Goal: Task Accomplishment & Management: Manage account settings

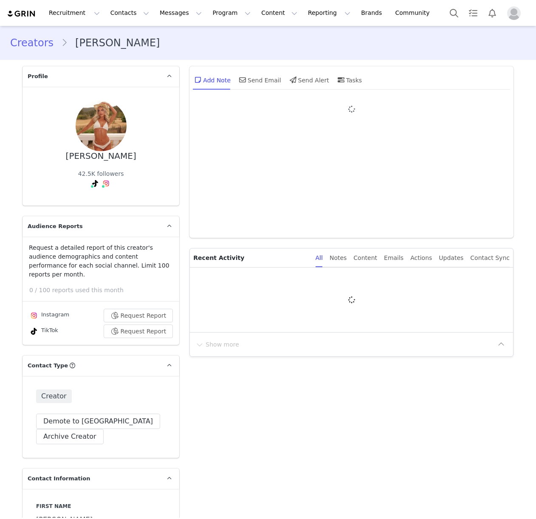
type input "+44 ([GEOGRAPHIC_DATA])"
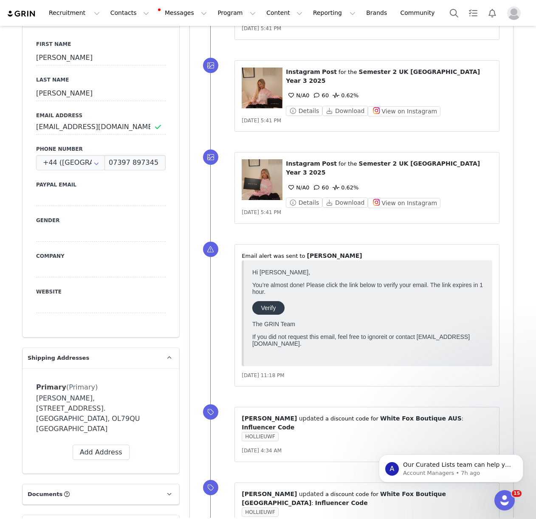
scroll to position [391, 0]
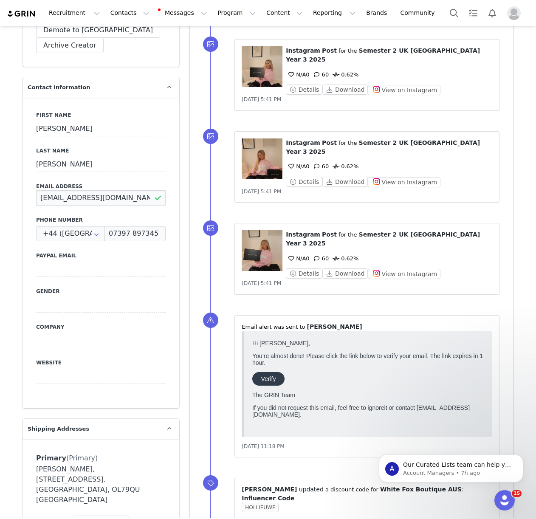
click at [37, 190] on input "Holliecait.socials@gmail.com" at bounding box center [101, 197] width 130 height 15
drag, startPoint x: 192, startPoint y: 176, endPoint x: 3, endPoint y: 144, distance: 191.3
click at [192, 176] on div "New conversion: ⁨ AUD127.46 ⁩ amount⁨⁩⁨, order #⁨ 5578779 ⁩⁩ Aug 31, 2025, 5:43…" at bounding box center [351, 327] width 323 height 888
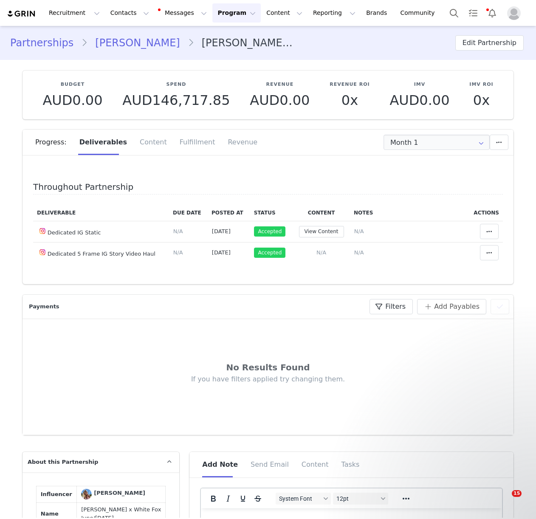
click at [130, 11] on button "Contacts Contacts" at bounding box center [129, 12] width 49 height 19
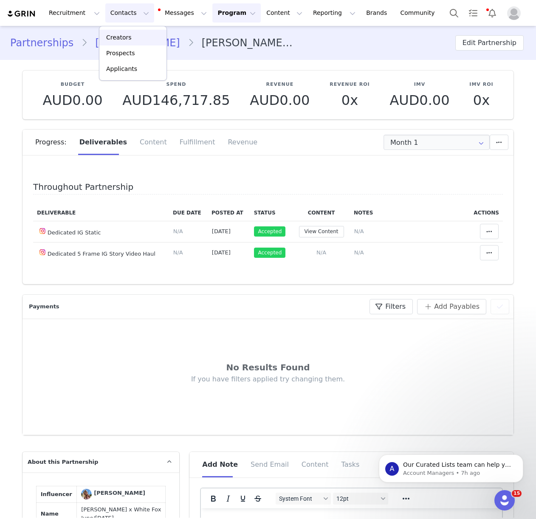
click at [132, 35] on div "Creators" at bounding box center [133, 37] width 57 height 9
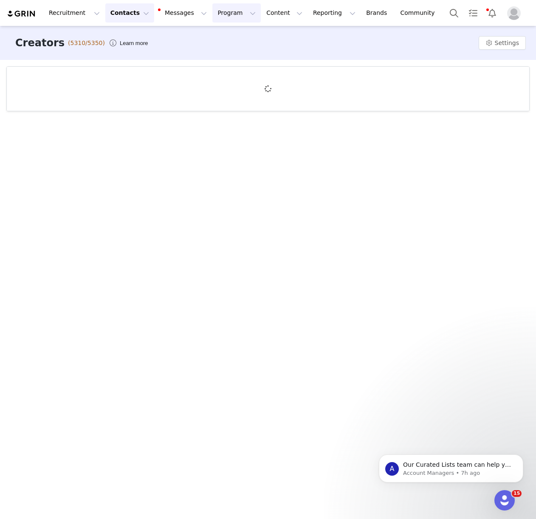
click at [213, 11] on button "Program Program" at bounding box center [236, 12] width 48 height 19
click at [218, 35] on p "Activations" at bounding box center [222, 37] width 33 height 9
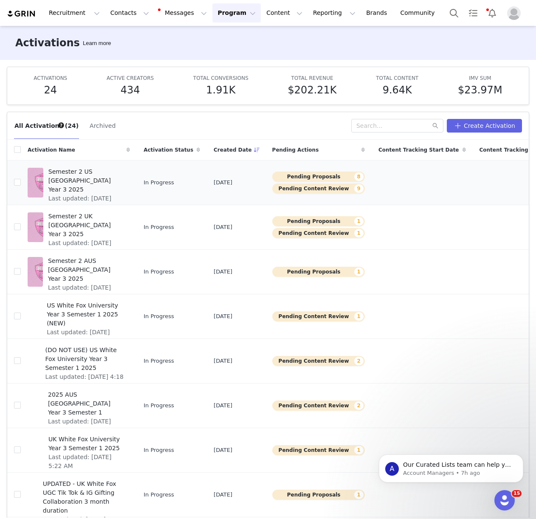
click at [93, 178] on span "Semester 2 US [GEOGRAPHIC_DATA] Year 3 2025" at bounding box center [86, 180] width 76 height 27
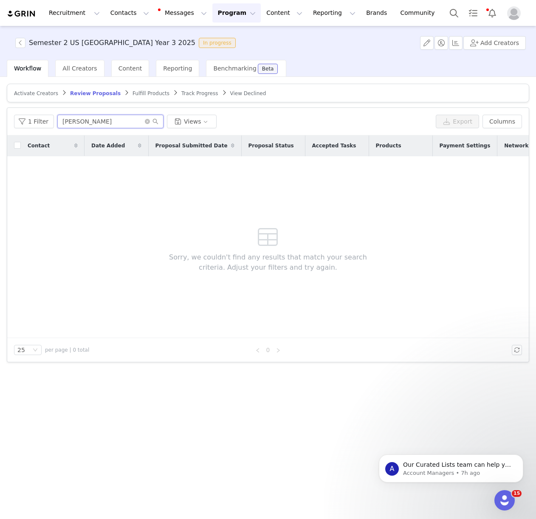
click at [105, 122] on input "piper crawford" at bounding box center [110, 122] width 106 height 14
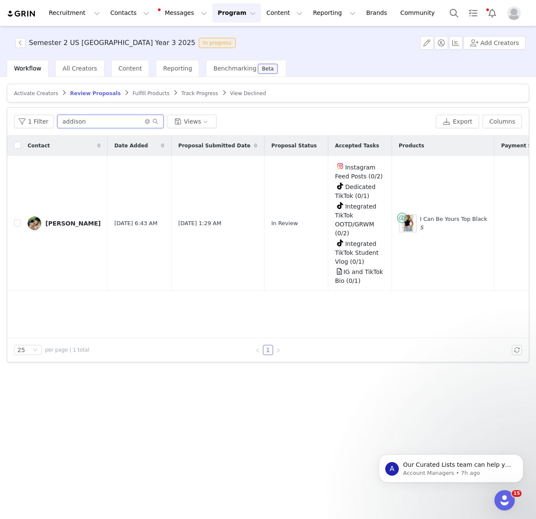
type input "addison"
click at [150, 98] on article "Activate Creators Review Proposals Fulfill Products Track Progress View Declined" at bounding box center [268, 93] width 523 height 19
click at [148, 95] on span "Fulfill Products" at bounding box center [151, 94] width 37 height 6
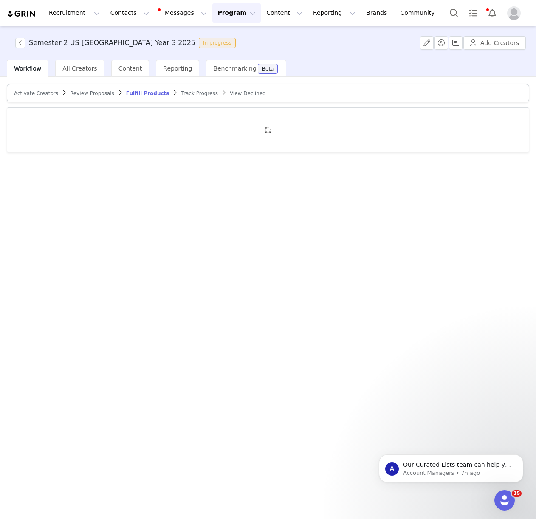
click at [101, 118] on div "Activate Creators Review Proposals Fulfill Products Track Progress View Declined" at bounding box center [268, 297] width 536 height 441
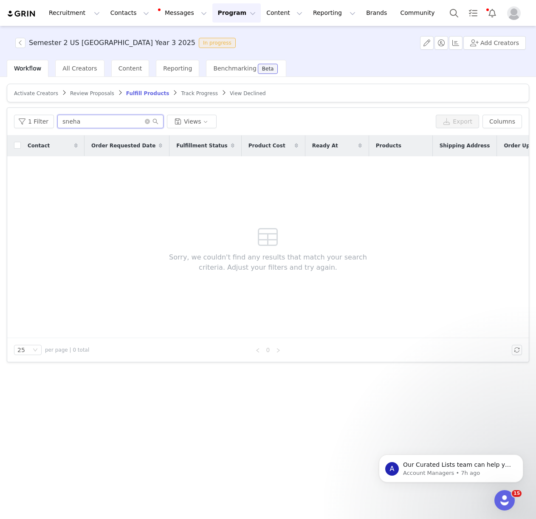
click at [98, 122] on input "sneha" at bounding box center [110, 122] width 106 height 14
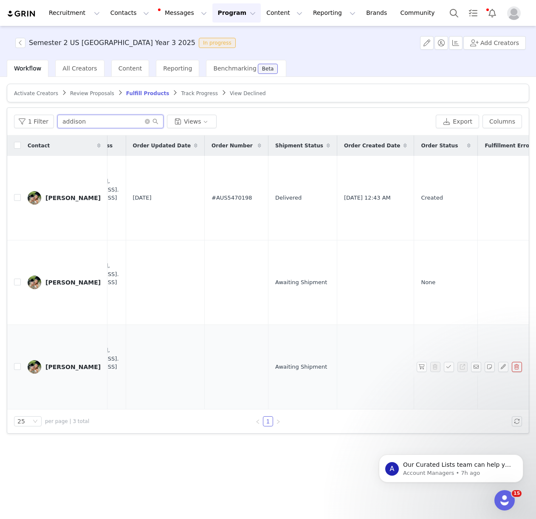
scroll to position [0, 487]
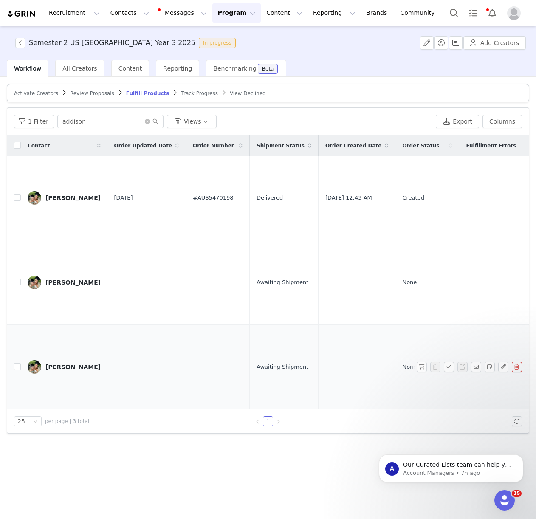
click at [517, 367] on button "button" at bounding box center [517, 367] width 10 height 10
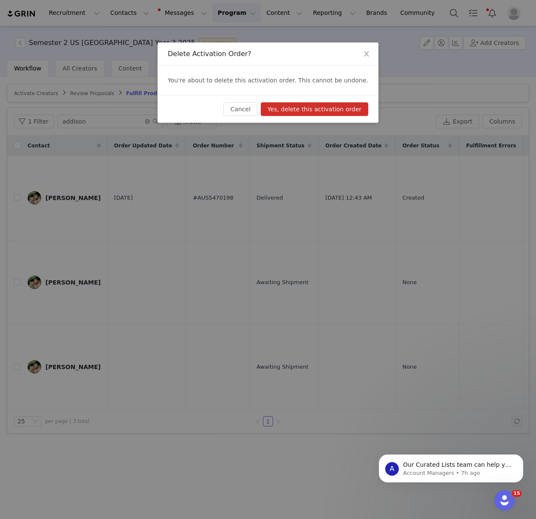
click at [314, 105] on button "Yes, delete this activation order" at bounding box center [314, 109] width 107 height 14
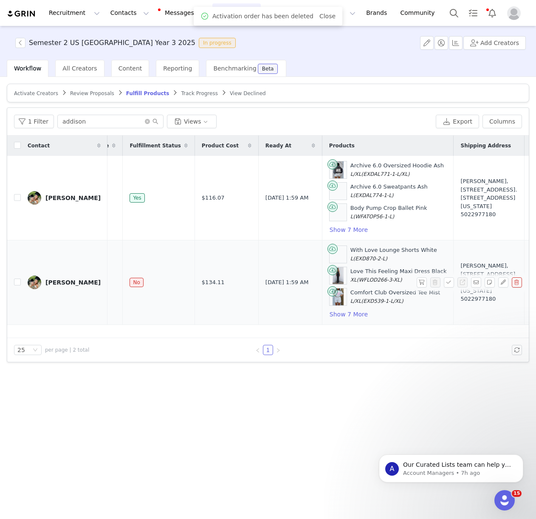
scroll to position [0, 76]
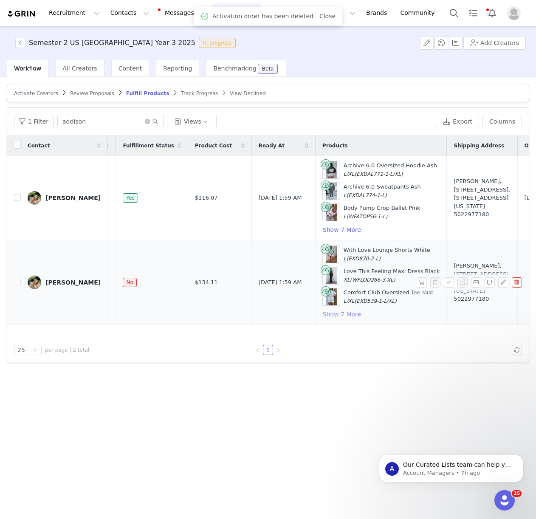
click at [322, 313] on button "Show 7 More" at bounding box center [341, 314] width 39 height 10
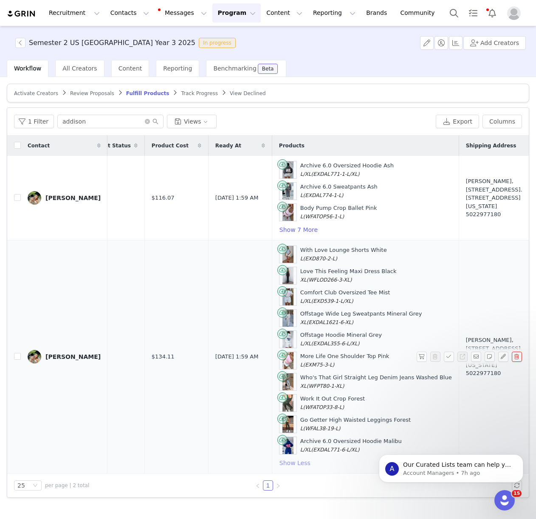
scroll to position [0, 141]
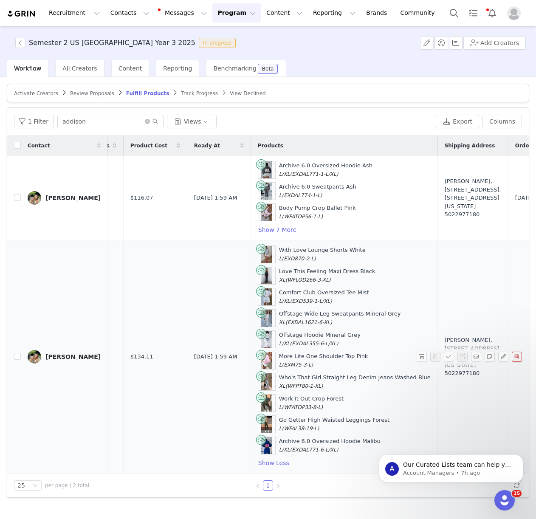
drag, startPoint x: 254, startPoint y: 250, endPoint x: 336, endPoint y: 452, distance: 217.6
click at [336, 452] on div "With Love Lounge Shorts White L (EXD870-2-L) Love This Feeling Maxi Dress Black…" at bounding box center [344, 357] width 173 height 223
copy div "With Love Lounge Shorts White L (EXD870-2-L) Love This Feeling Maxi Dress Black…"
drag, startPoint x: 407, startPoint y: 338, endPoint x: 444, endPoint y: 375, distance: 52.3
click at [444, 375] on td "Addison Duran, 705 11th Street. Unit 310 Tuscaloosa, Alabama 35401 United State…" at bounding box center [473, 356] width 71 height 233
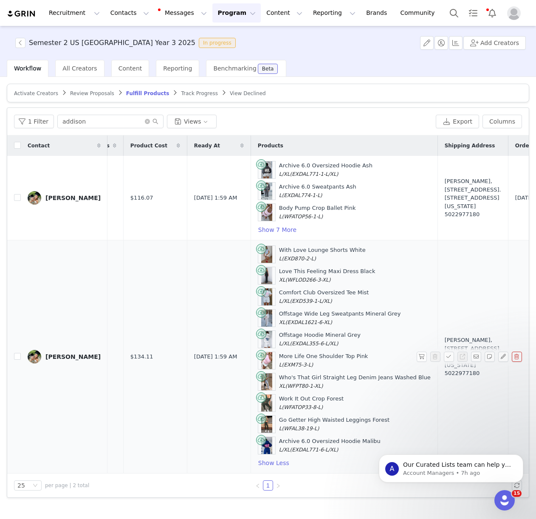
copy div "705 11th Street. Unit 310 Tuscaloosa, Alabama 35401 United States"
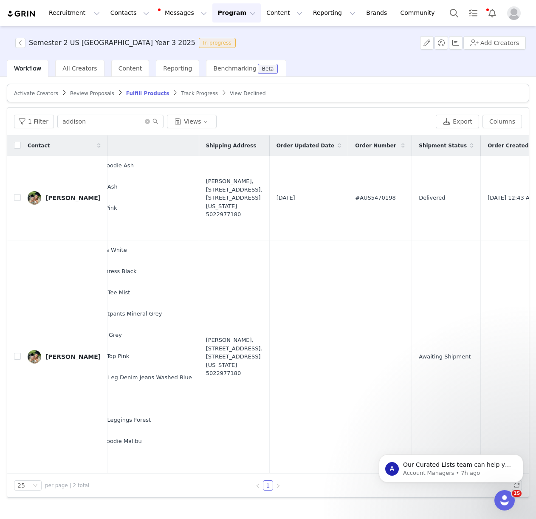
scroll to position [0, 383]
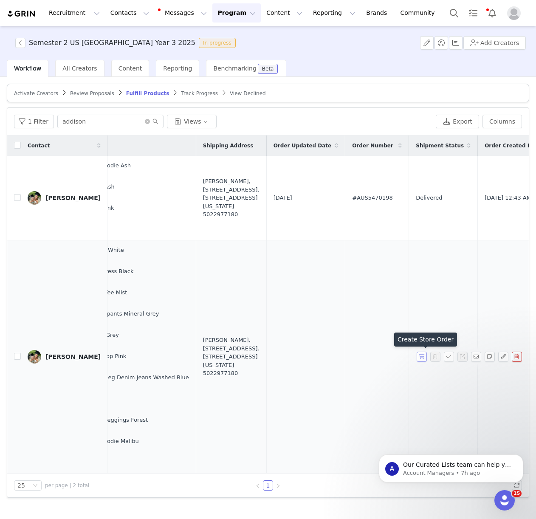
click at [420, 359] on button "button" at bounding box center [422, 357] width 10 height 10
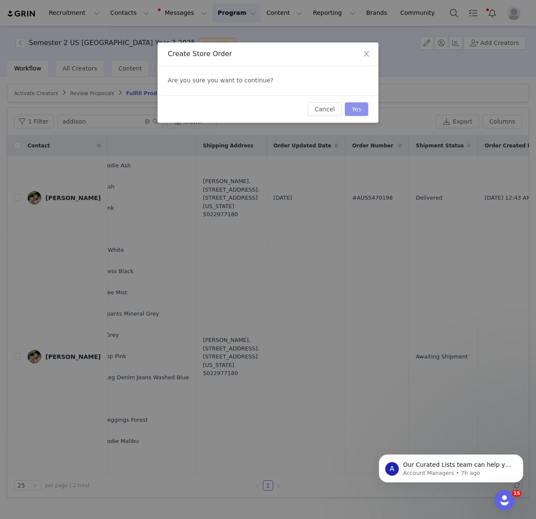
drag, startPoint x: 359, startPoint y: 107, endPoint x: 384, endPoint y: 204, distance: 100.1
click at [359, 107] on button "Yes" at bounding box center [356, 109] width 23 height 14
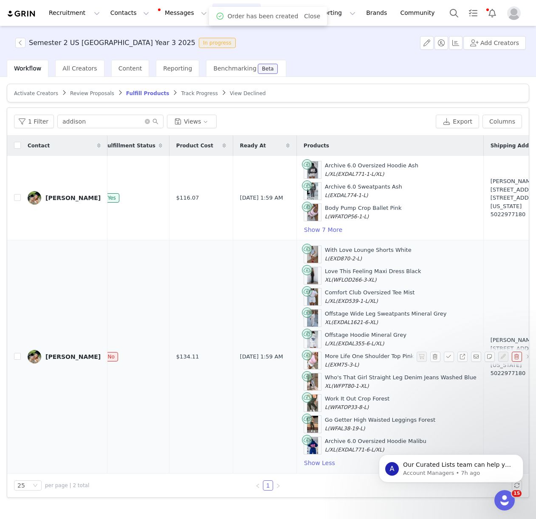
scroll to position [0, 187]
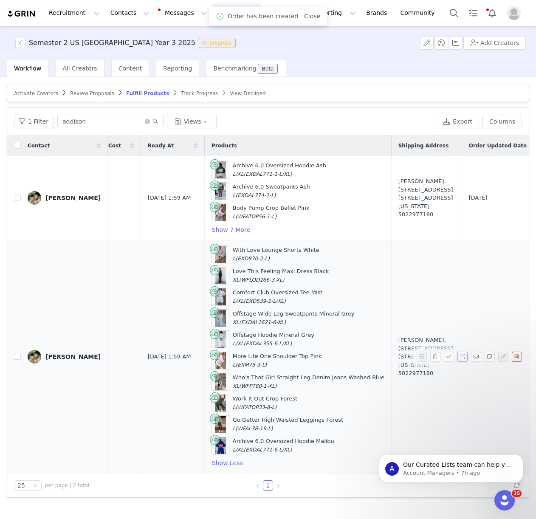
click at [462, 356] on button "button" at bounding box center [463, 357] width 10 height 10
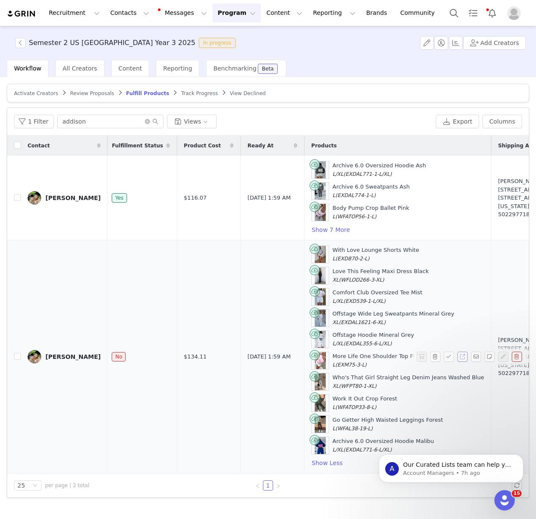
scroll to position [0, 0]
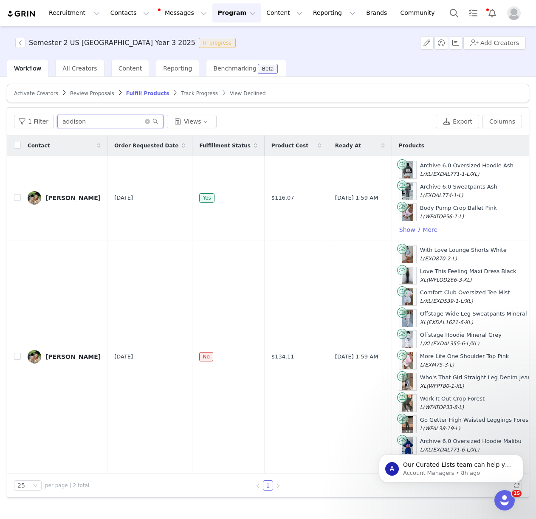
click at [108, 122] on input "addison" at bounding box center [110, 122] width 106 height 14
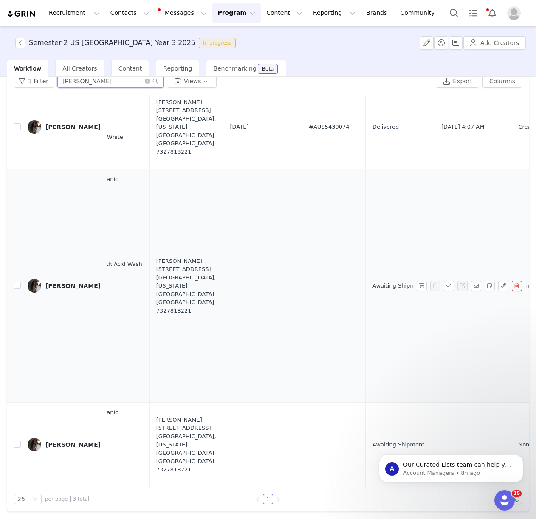
scroll to position [31, 551]
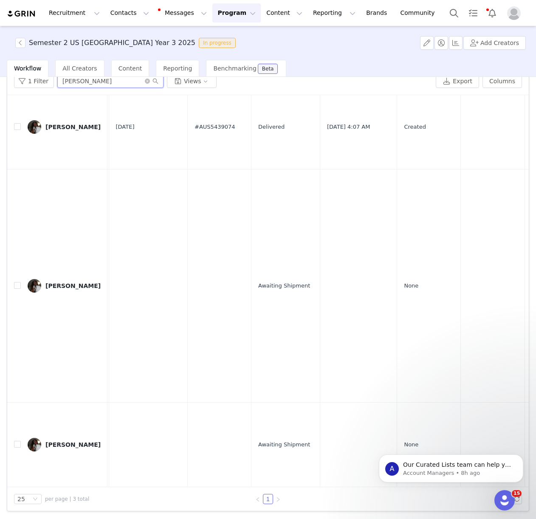
type input "rachelle"
click at [526, 446] on body "A Our Curated Lists team can help you find more creators! Our team of prospect-…" at bounding box center [451, 466] width 163 height 53
click at [523, 441] on body "A Our Curated Lists team can help you find more creators! Our team of prospect-…" at bounding box center [451, 466] width 163 height 53
drag, startPoint x: 529, startPoint y: 467, endPoint x: 529, endPoint y: 442, distance: 24.6
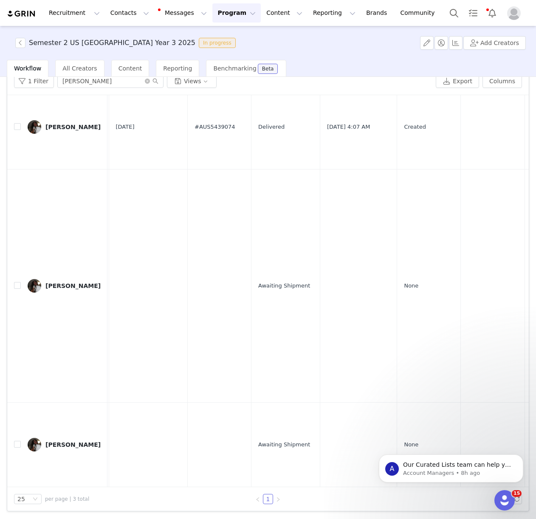
click at [529, 467] on body "A Our Curated Lists team can help you find more creators! Our team of prospect-…" at bounding box center [451, 466] width 163 height 53
click at [521, 458] on icon "Dismiss notification" at bounding box center [521, 457] width 5 height 5
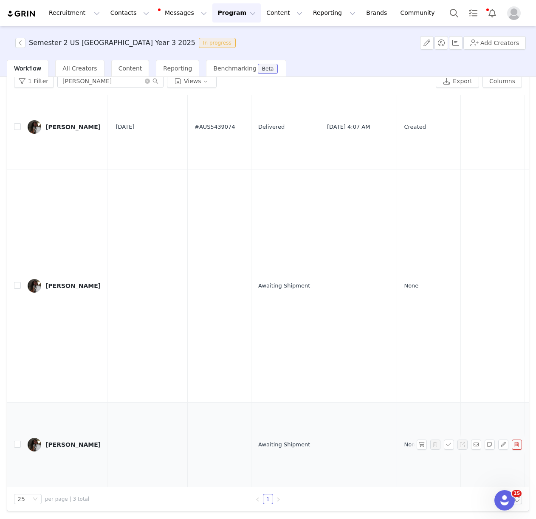
click at [518, 443] on button "button" at bounding box center [517, 445] width 10 height 10
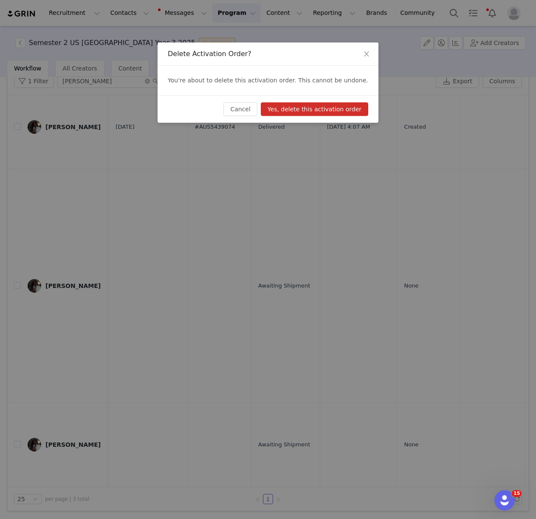
click at [325, 110] on button "Yes, delete this activation order" at bounding box center [314, 109] width 107 height 14
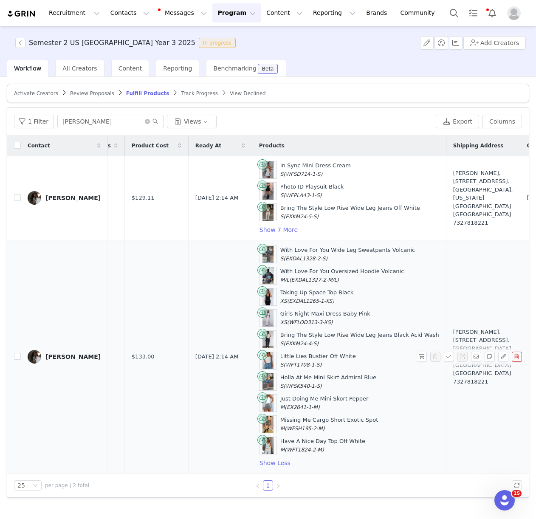
scroll to position [0, 160]
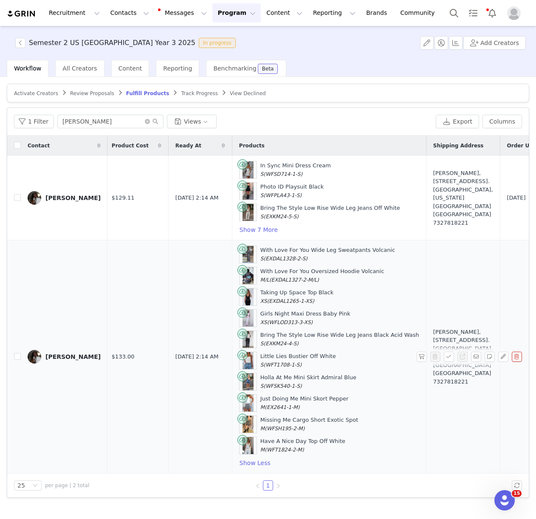
click at [316, 313] on div "Girls Night Maxi Dress Baby Pink XS (WFLOD313-3-XS)" at bounding box center [305, 318] width 90 height 17
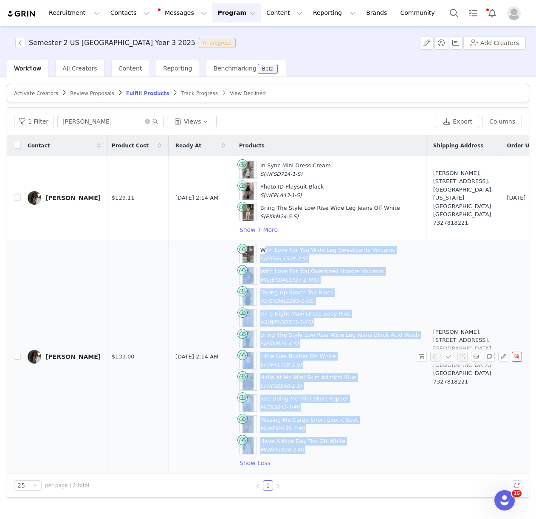
drag, startPoint x: 240, startPoint y: 249, endPoint x: 319, endPoint y: 458, distance: 223.9
click at [319, 458] on div "With Love For You Wide Leg Sweatpants Volcanic S (EXDAL1328-2-S) With Love For …" at bounding box center [329, 357] width 180 height 223
copy tr "With Love For You Wide Leg Sweatpants Volcanic S (EXDAL1328-2-S) With Love For …"
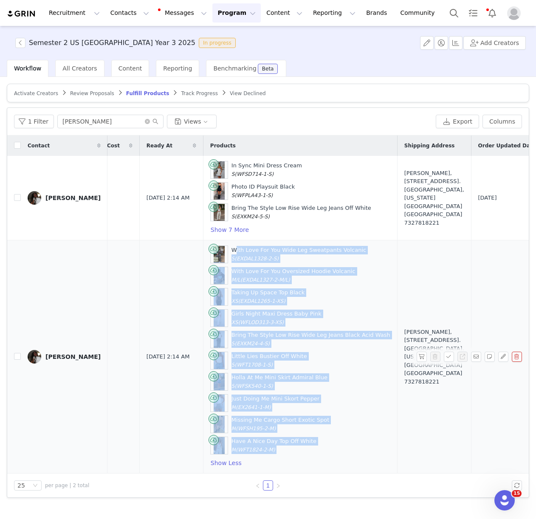
scroll to position [0, 189]
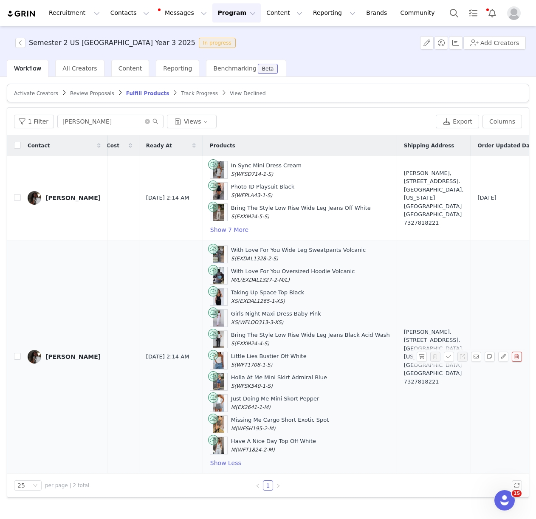
drag, startPoint x: 383, startPoint y: 341, endPoint x: 374, endPoint y: 337, distance: 9.2
click at [404, 341] on div "Rachelle Estinvil, 322 Cabot Mail Center. Cambridge, Massachusetts 02138 United…" at bounding box center [434, 357] width 60 height 58
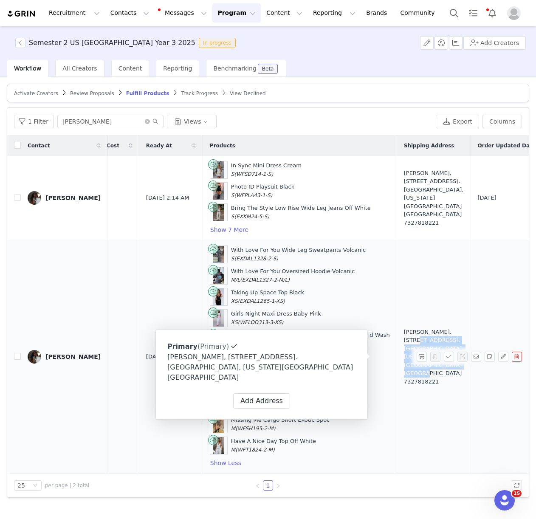
drag, startPoint x: 373, startPoint y: 336, endPoint x: 403, endPoint y: 374, distance: 48.7
click at [403, 374] on td "Rachelle Estinvil, 322 Cabot Mail Center. Cambridge, Massachusetts 02138 United…" at bounding box center [434, 356] width 74 height 233
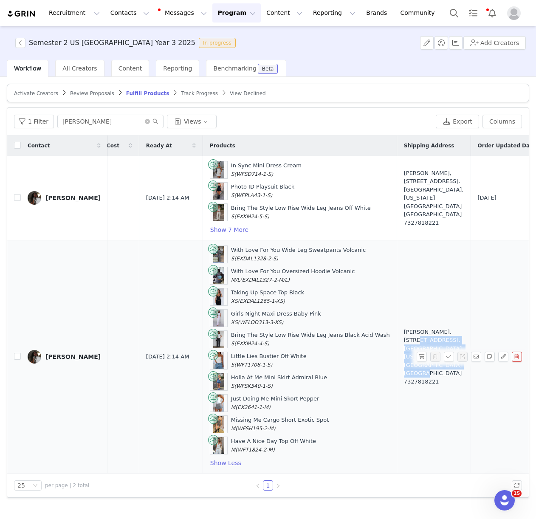
copy div "322 Cabot Mail Center. Cambridge, Massachusetts 02138 United States"
click at [422, 356] on button "button" at bounding box center [422, 357] width 10 height 10
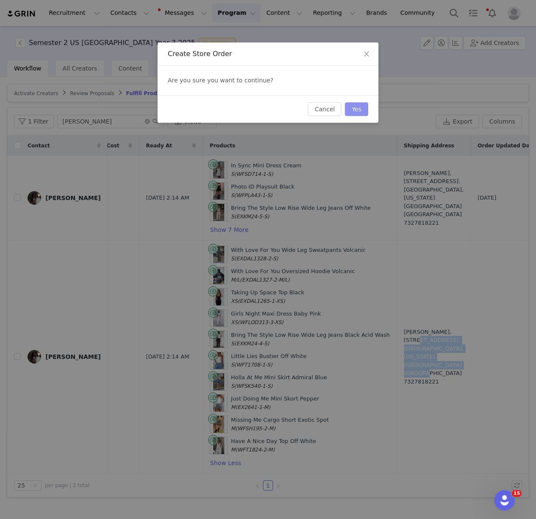
click at [356, 108] on button "Yes" at bounding box center [356, 109] width 23 height 14
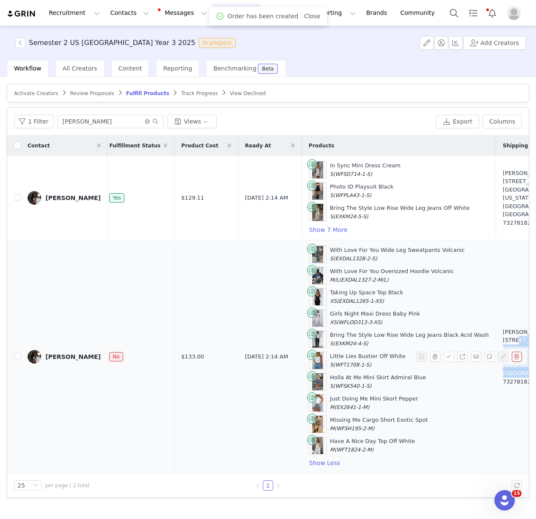
scroll to position [0, 93]
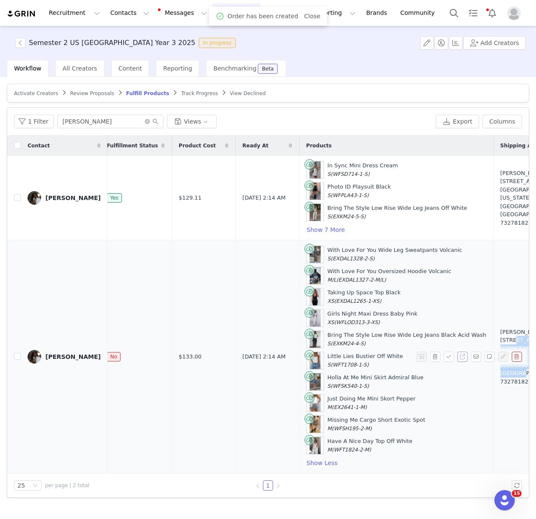
click at [463, 354] on button "button" at bounding box center [463, 357] width 10 height 10
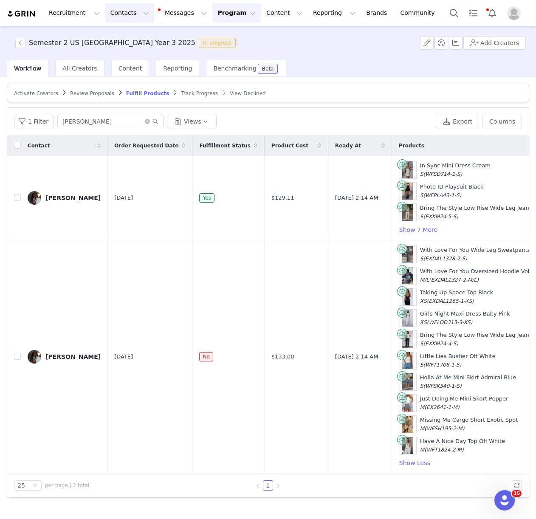
click at [115, 14] on button "Contacts Contacts" at bounding box center [129, 12] width 49 height 19
click at [125, 36] on p "Creators" at bounding box center [118, 37] width 25 height 9
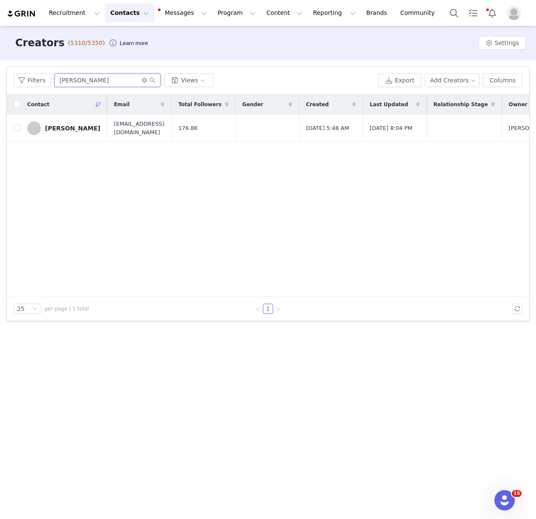
click at [69, 80] on input "alexis loomans" at bounding box center [107, 81] width 106 height 14
type input "sidney"
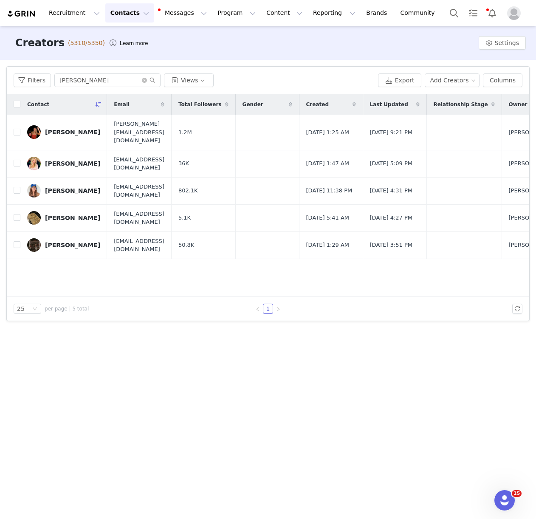
click at [71, 215] on div "Sidney Ashby" at bounding box center [72, 218] width 55 height 7
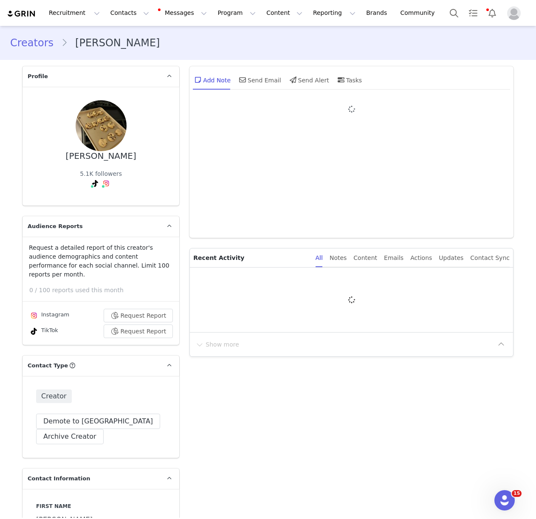
type input "+1 (United States)"
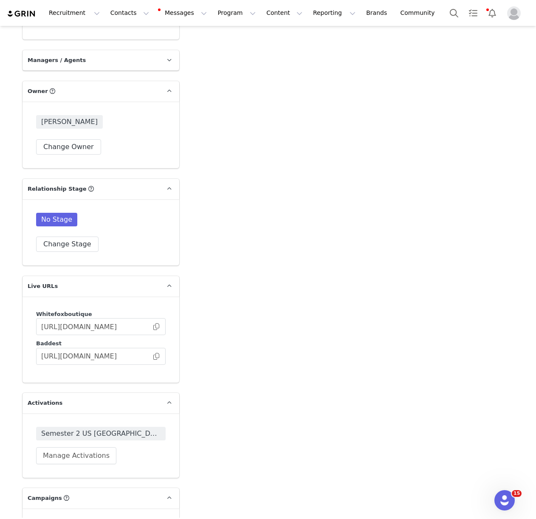
scroll to position [1412, 0]
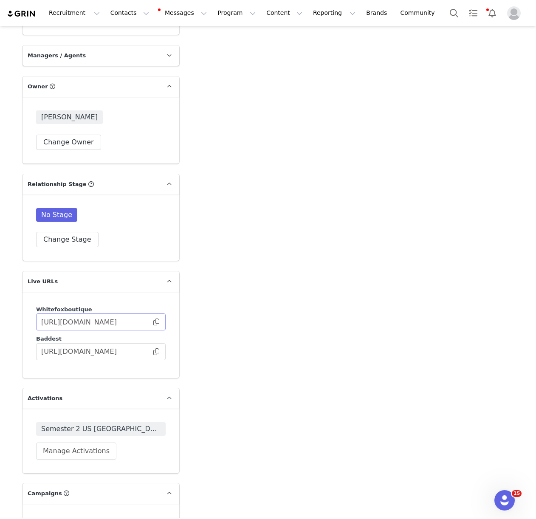
click at [155, 322] on span at bounding box center [156, 322] width 8 height 0
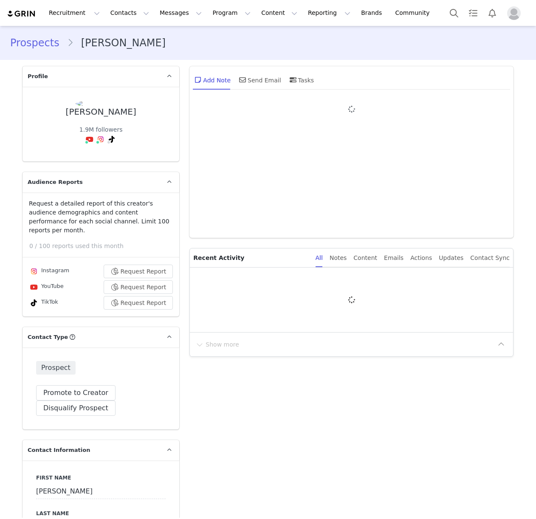
type input "+1 ([GEOGRAPHIC_DATA])"
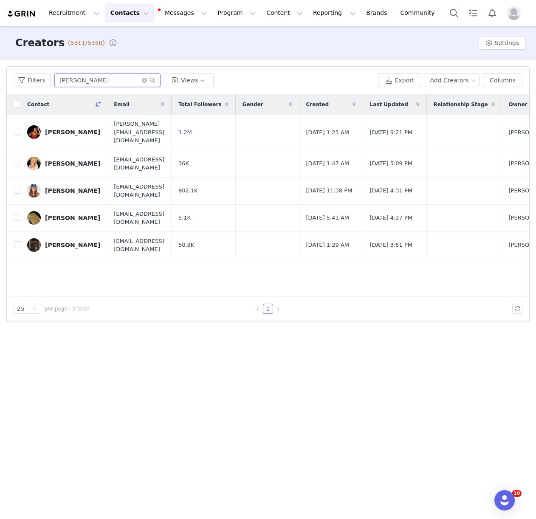
click at [115, 84] on input "sidney" at bounding box center [107, 81] width 106 height 14
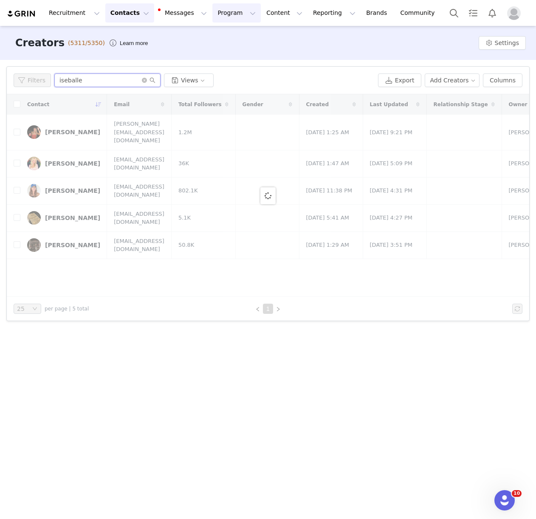
type input "iseballe"
click at [225, 11] on button "Program Program" at bounding box center [236, 12] width 48 height 19
click at [221, 39] on p "Activations" at bounding box center [222, 37] width 33 height 9
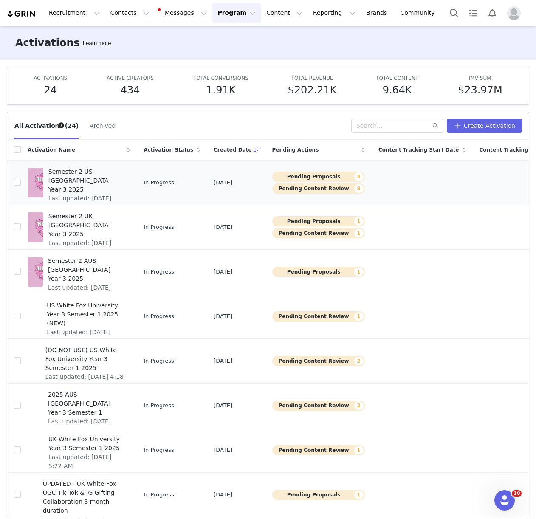
click at [73, 176] on span "Semester 2 US [GEOGRAPHIC_DATA] Year 3 2025" at bounding box center [86, 180] width 76 height 27
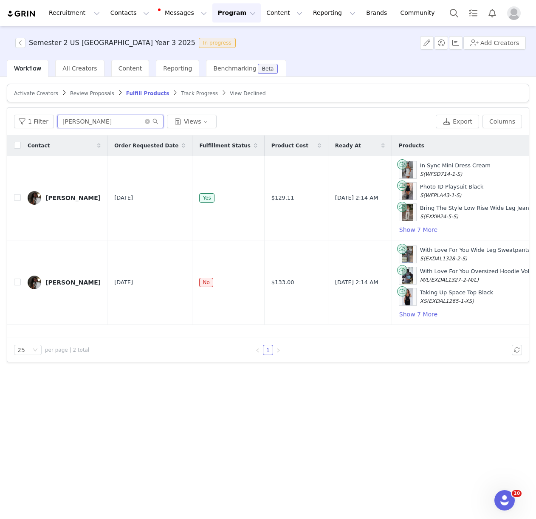
click at [108, 126] on input "rachelle" at bounding box center [110, 122] width 106 height 14
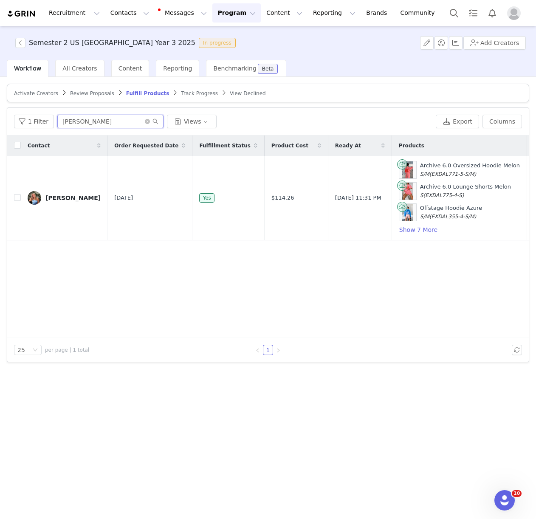
type input "[PERSON_NAME]"
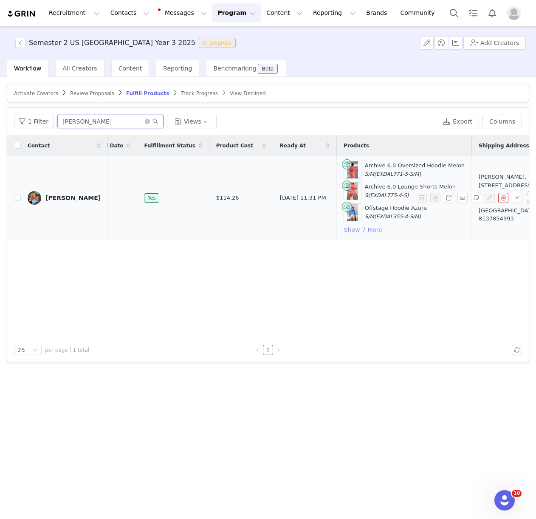
scroll to position [0, 57]
click at [342, 229] on button "Show 7 More" at bounding box center [361, 230] width 39 height 10
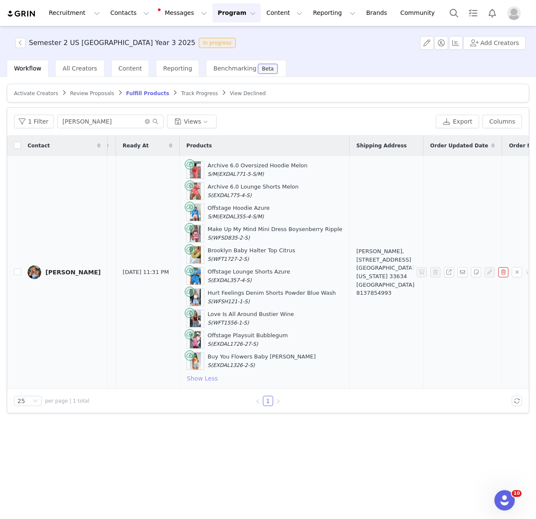
scroll to position [0, 235]
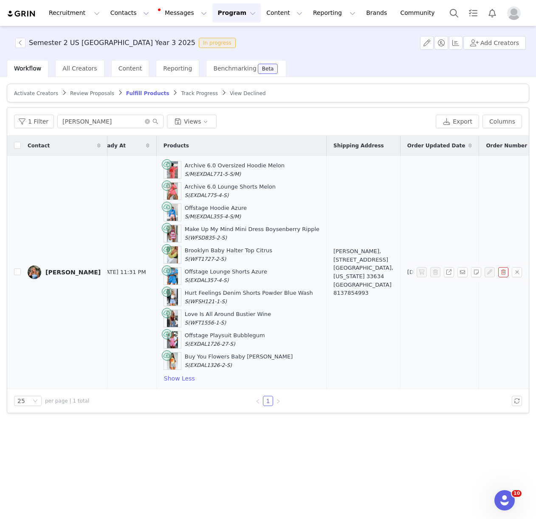
drag, startPoint x: 153, startPoint y: 166, endPoint x: 204, endPoint y: 360, distance: 200.1
click at [206, 361] on div "Archive 6.0 Oversized Hoodie Melon S/M (EXDAL771-5-S/M) Archive 6.0 Lounge Shor…" at bounding box center [242, 272] width 156 height 223
copy div "Archive 6.0 Oversized Hoodie Melon S/M (EXDAL771-5-S/M) Archive 6.0 Lounge Shor…"
drag, startPoint x: 329, startPoint y: 252, endPoint x: 331, endPoint y: 283, distance: 31.9
click at [334, 283] on div "Isabella King, 6101 Jet Port Industrial Blvd. Tampa, Florida 33634 United State…" at bounding box center [364, 272] width 60 height 50
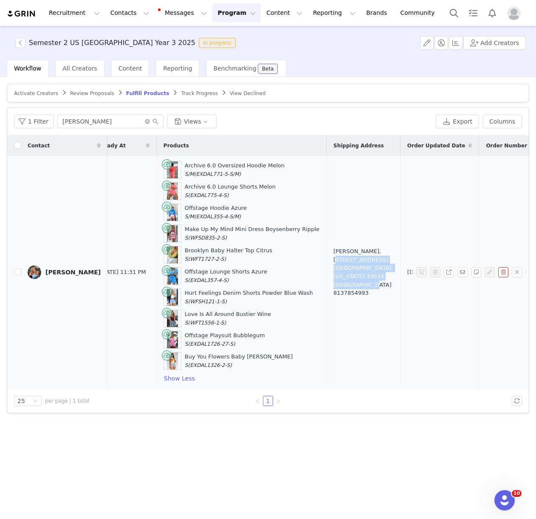
copy div "6101 Jet Port Industrial Blvd. Tampa, Florida 33634 United States"
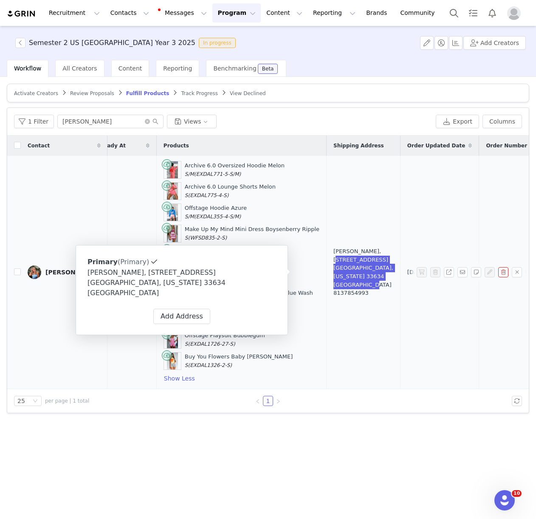
click at [400, 300] on td "[DATE]" at bounding box center [439, 272] width 79 height 233
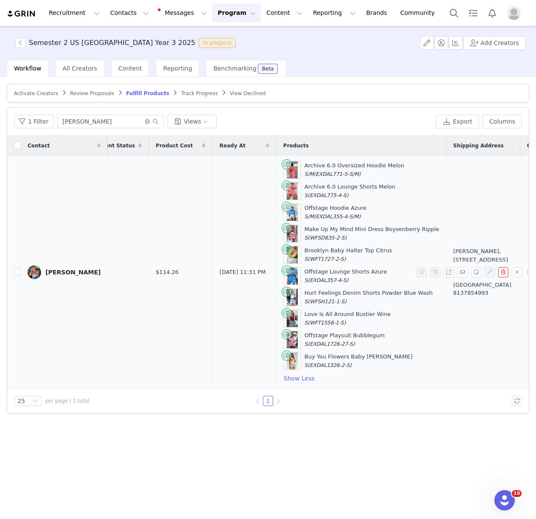
scroll to position [0, 0]
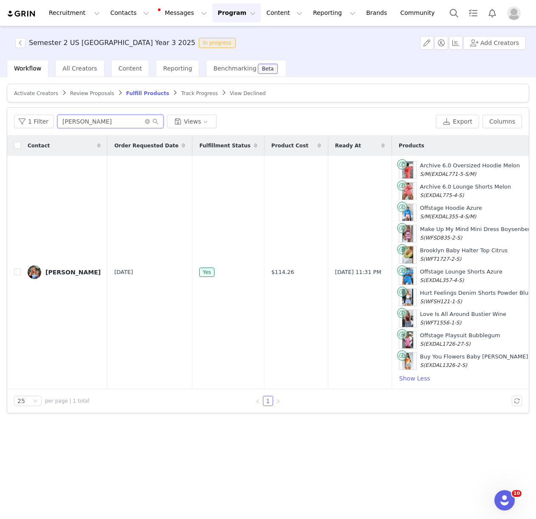
click at [93, 116] on input "[PERSON_NAME]" at bounding box center [110, 122] width 106 height 14
click at [90, 91] on span "Review Proposals" at bounding box center [92, 94] width 44 height 6
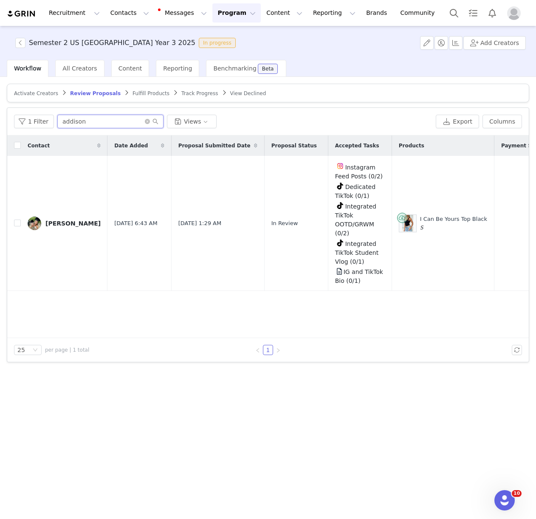
click at [93, 120] on input "addison" at bounding box center [110, 122] width 106 height 14
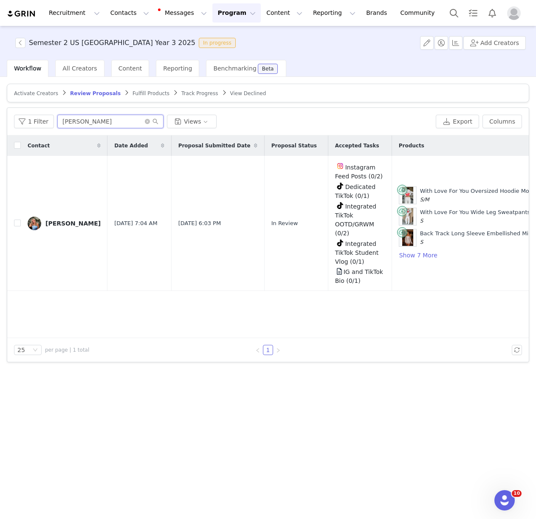
type input "isabella"
click at [326, 303] on div "Contact Date Added Proposal Submitted Date Proposal Status Accepted Tasks Produ…" at bounding box center [268, 237] width 522 height 203
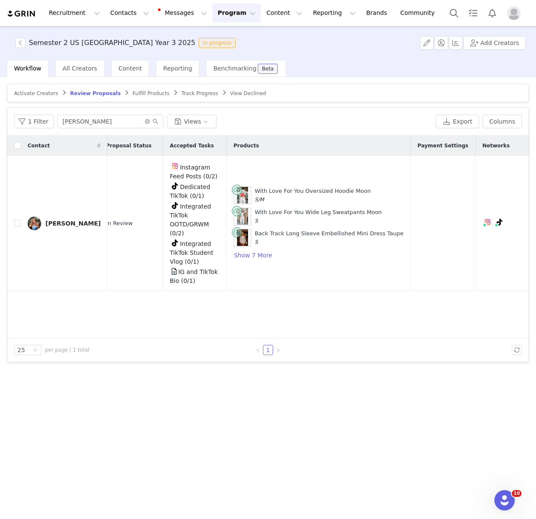
scroll to position [0, 201]
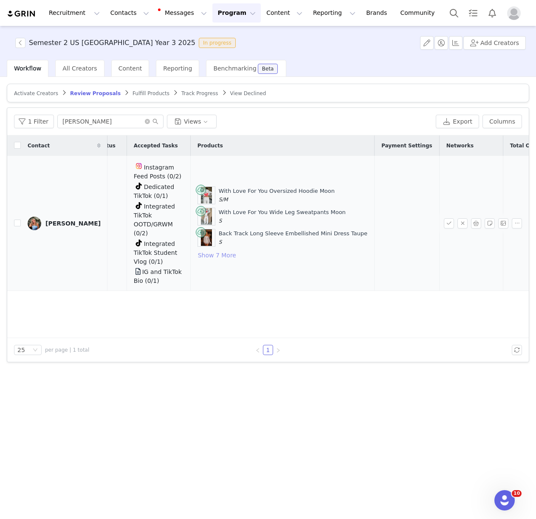
click at [203, 253] on button "Show 7 More" at bounding box center [217, 255] width 39 height 10
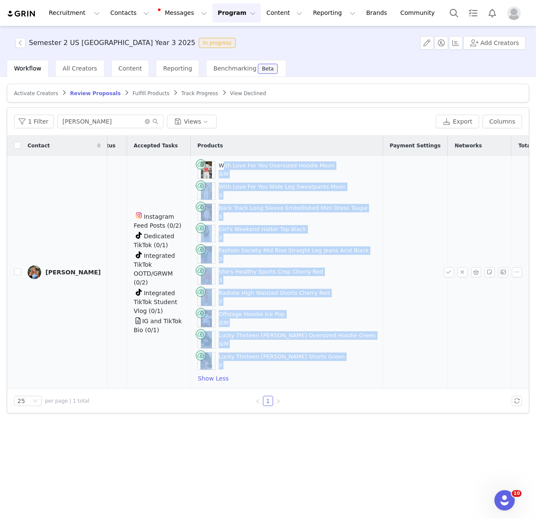
drag, startPoint x: 193, startPoint y: 166, endPoint x: 267, endPoint y: 373, distance: 219.9
click at [267, 373] on div "With Love For You Oversized Hoodie Moon S/M With Love For You Wide Leg Sweatpan…" at bounding box center [287, 272] width 178 height 223
copy div "With Love For You Oversized Hoodie Moon S/M With Love For You Wide Leg Sweatpan…"
click at [448, 273] on button "button" at bounding box center [449, 272] width 10 height 10
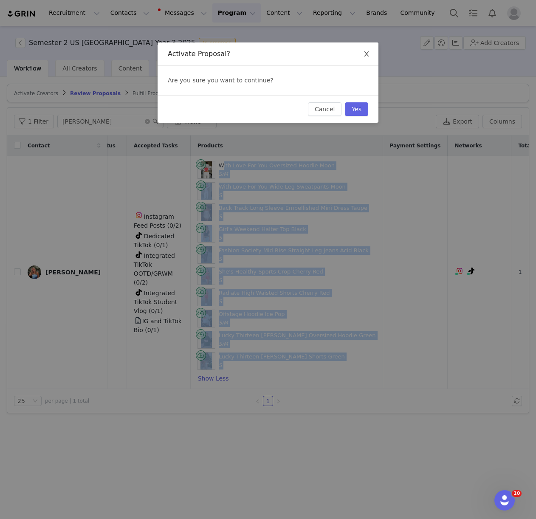
click at [367, 55] on icon "icon: close" at bounding box center [366, 53] width 5 height 5
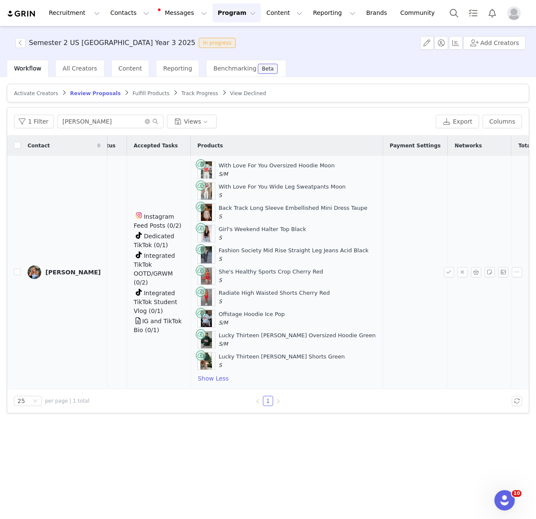
click at [383, 268] on td at bounding box center [415, 272] width 65 height 233
click at [449, 274] on button "button" at bounding box center [449, 272] width 10 height 10
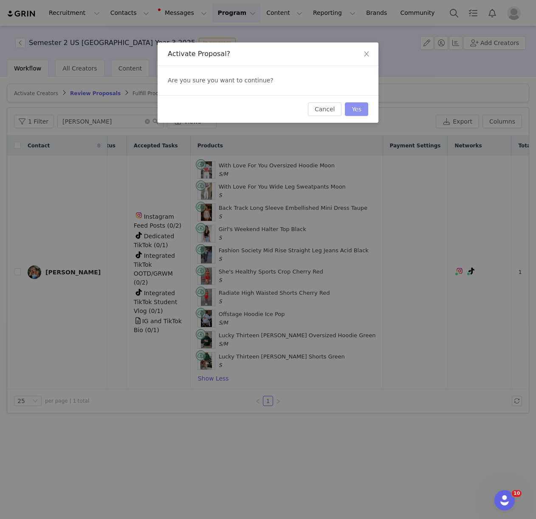
click at [348, 104] on button "Yes" at bounding box center [356, 109] width 23 height 14
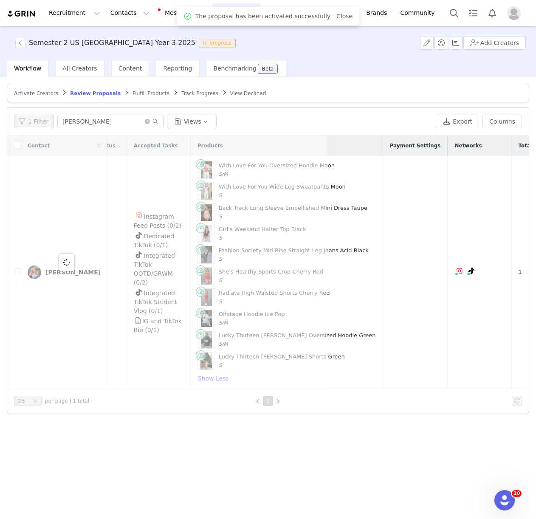
scroll to position [0, 0]
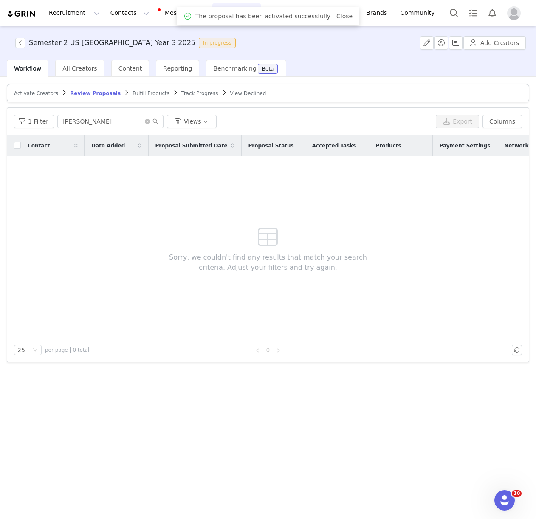
click at [138, 96] on article "Activate Creators Review Proposals Fulfill Products Track Progress View Declined" at bounding box center [268, 93] width 523 height 19
click at [139, 94] on span "Fulfill Products" at bounding box center [151, 94] width 37 height 6
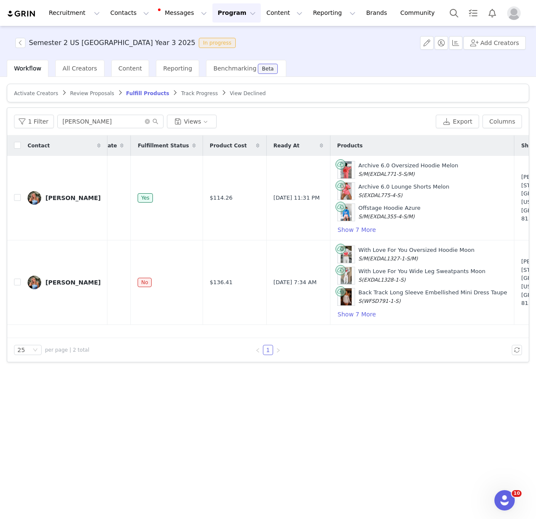
scroll to position [0, 58]
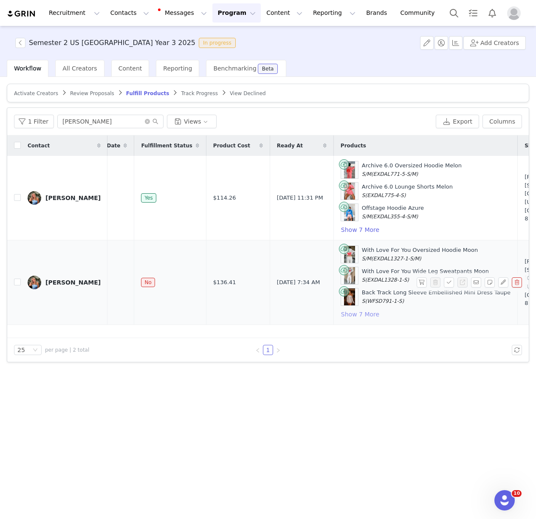
click at [341, 312] on button "Show 7 More" at bounding box center [360, 314] width 39 height 10
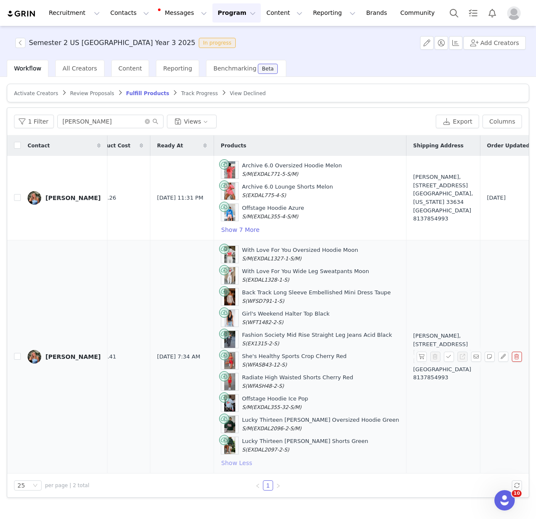
scroll to position [0, 211]
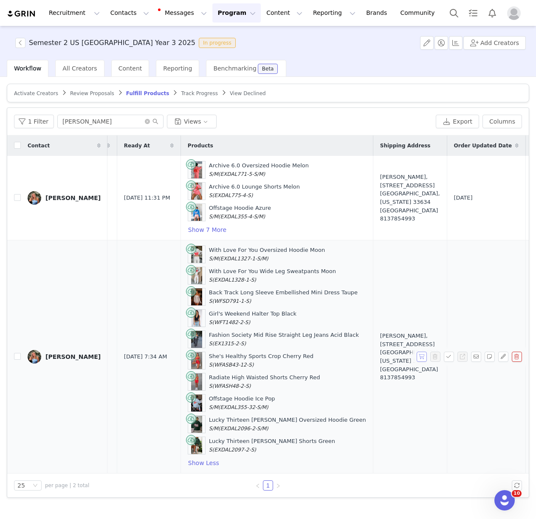
click at [422, 356] on button "button" at bounding box center [422, 357] width 10 height 10
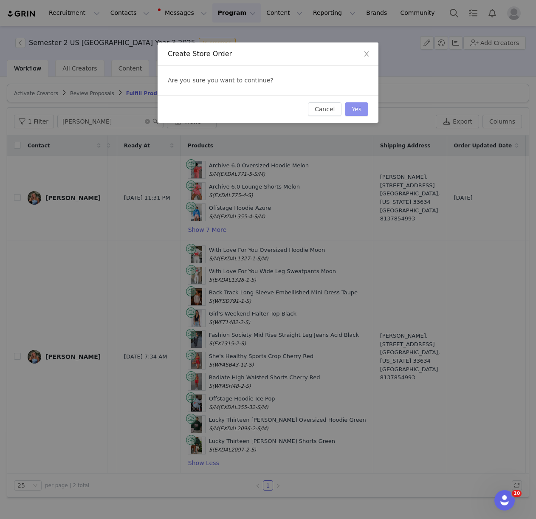
click at [357, 106] on button "Yes" at bounding box center [356, 109] width 23 height 14
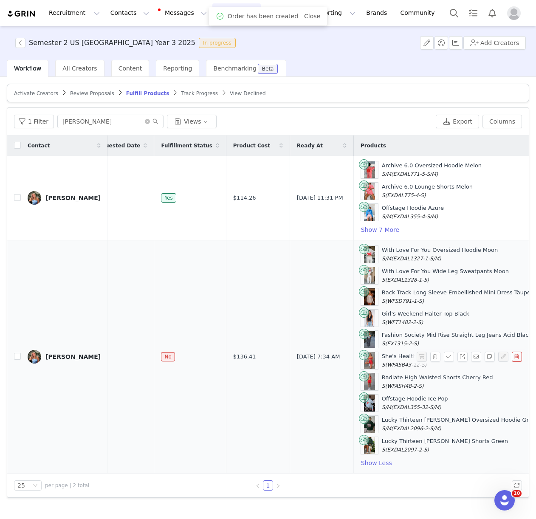
scroll to position [0, 50]
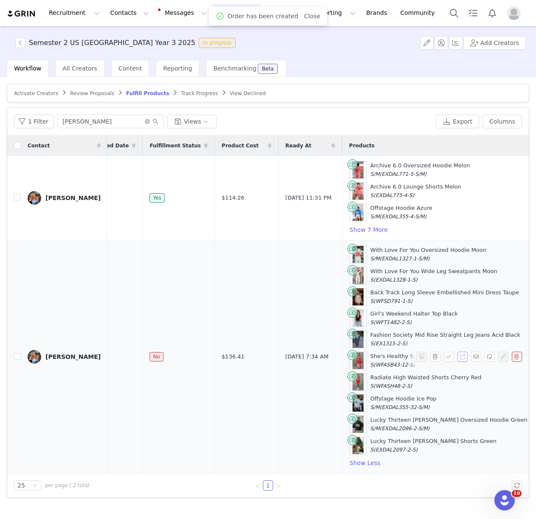
click at [465, 356] on button "button" at bounding box center [463, 357] width 10 height 10
click at [124, 11] on button "Contacts Contacts" at bounding box center [129, 12] width 49 height 19
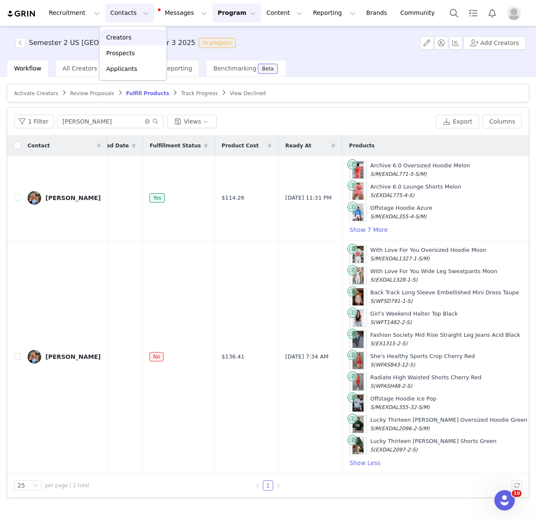
click at [121, 37] on p "Creators" at bounding box center [118, 37] width 25 height 9
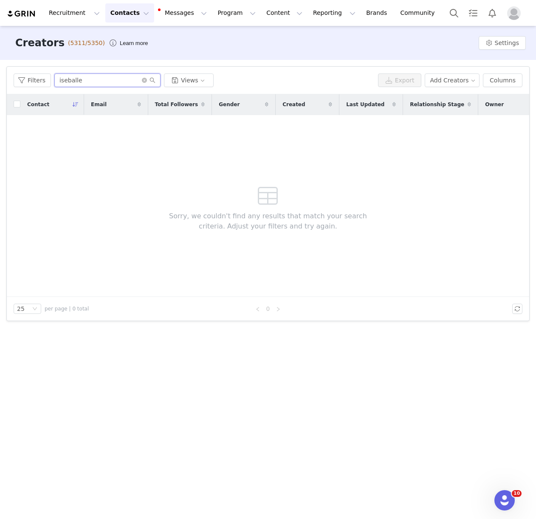
click at [88, 78] on input "iseballe" at bounding box center [107, 81] width 106 height 14
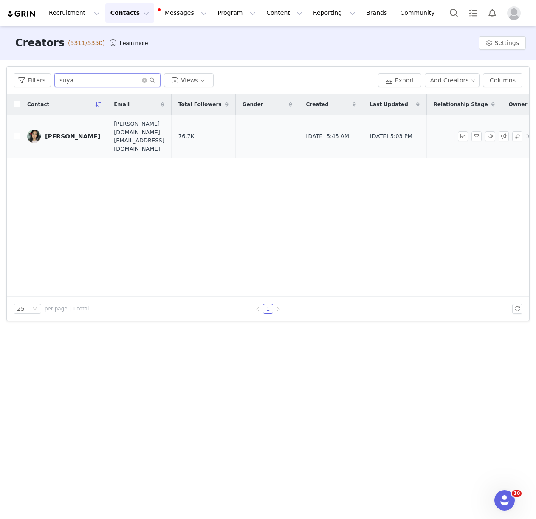
type input "suya"
click at [46, 133] on div "Suya Dulal" at bounding box center [72, 136] width 55 height 7
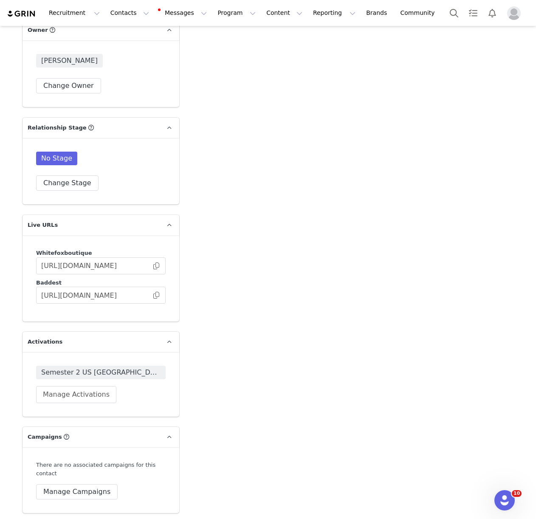
scroll to position [1549, 0]
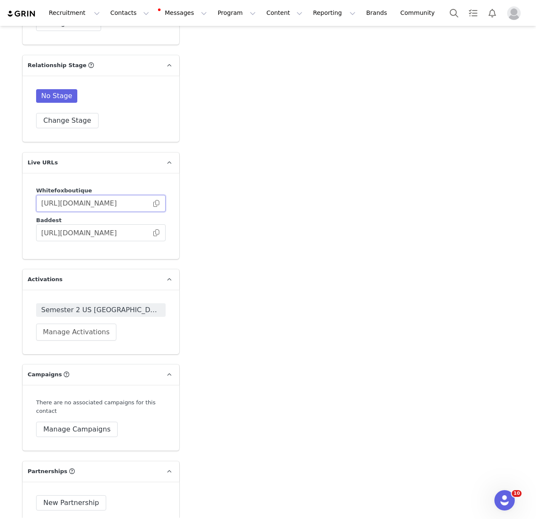
click at [159, 195] on input "https://whitefoxboutique.grin.live/f906f3b5-67ad-4f62-908f-c662c765c8f9" at bounding box center [101, 203] width 130 height 17
click at [154, 204] on span at bounding box center [156, 204] width 8 height 0
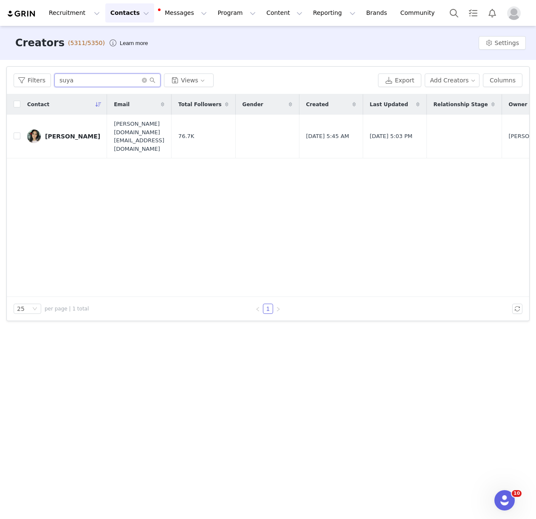
click at [74, 79] on input "suya" at bounding box center [107, 81] width 106 height 14
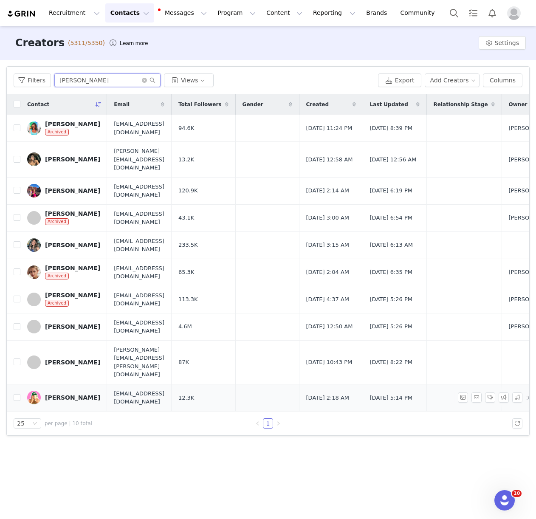
type input "[PERSON_NAME]"
click at [66, 394] on div "[PERSON_NAME]" at bounding box center [72, 397] width 55 height 7
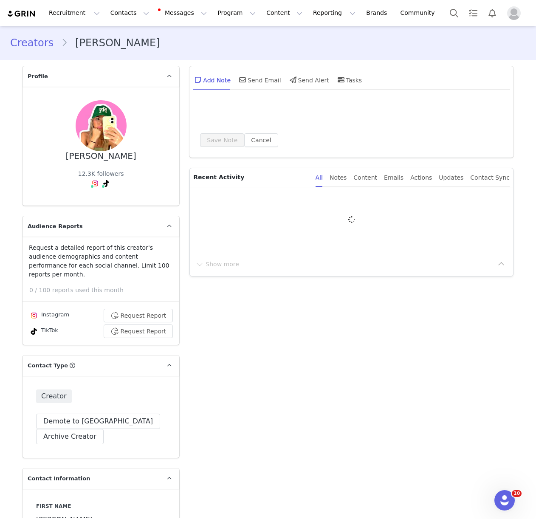
type input "+1 ([GEOGRAPHIC_DATA])"
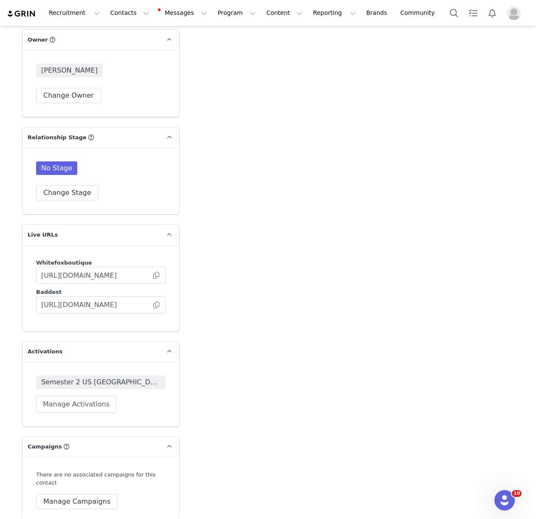
scroll to position [1435, 0]
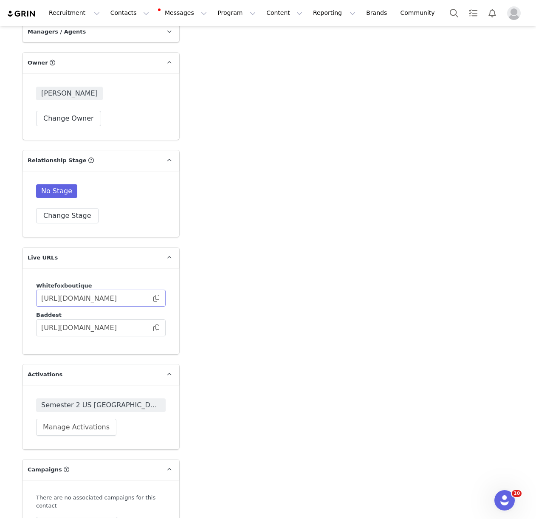
click at [155, 298] on span at bounding box center [156, 298] width 8 height 0
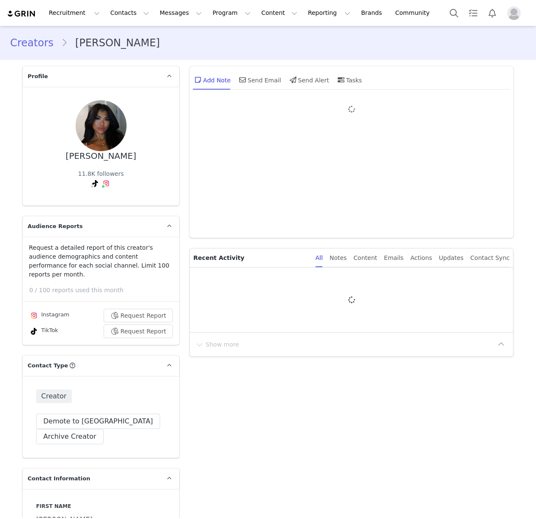
type input "+1 ([GEOGRAPHIC_DATA])"
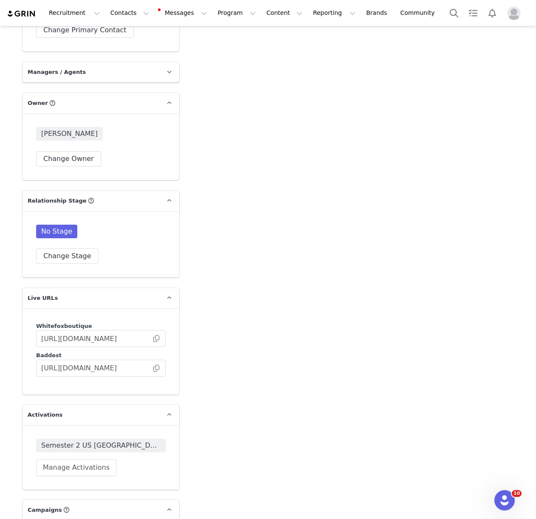
scroll to position [1644, 0]
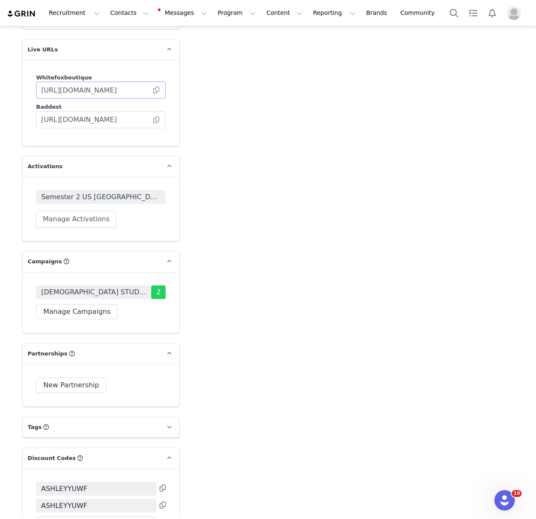
click at [159, 90] on span at bounding box center [156, 90] width 8 height 0
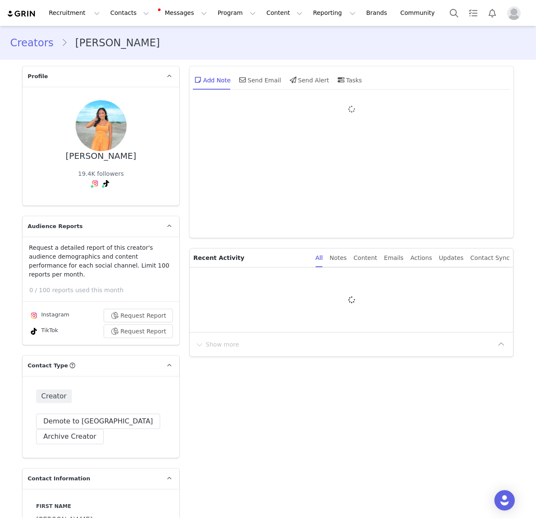
type input "+1 ([GEOGRAPHIC_DATA])"
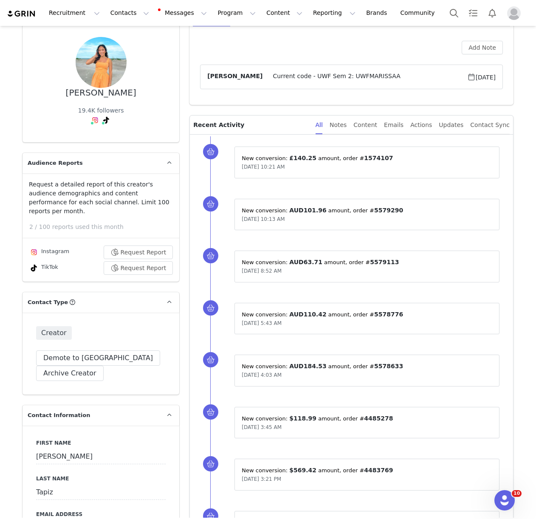
scroll to position [1, 0]
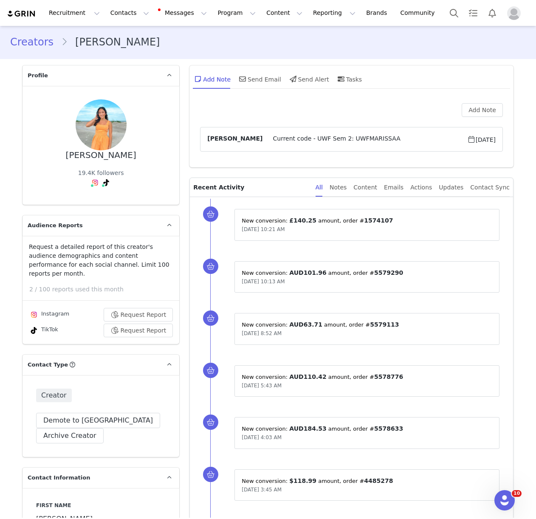
click at [368, 141] on span "Current code - UWF Sem 2: UWFMARISSAA" at bounding box center [365, 139] width 204 height 10
drag, startPoint x: 390, startPoint y: 139, endPoint x: 339, endPoint y: 139, distance: 50.6
click at [339, 139] on span "Current code - UWF Sem 2: UWFMARISSAA" at bounding box center [365, 139] width 204 height 10
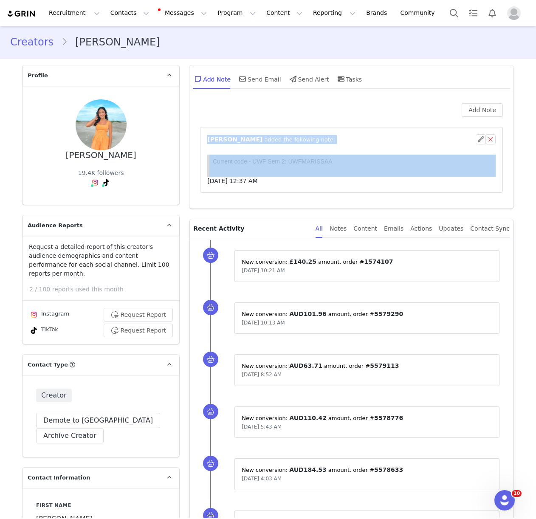
scroll to position [0, 0]
copy span "UWFMARISSAA"
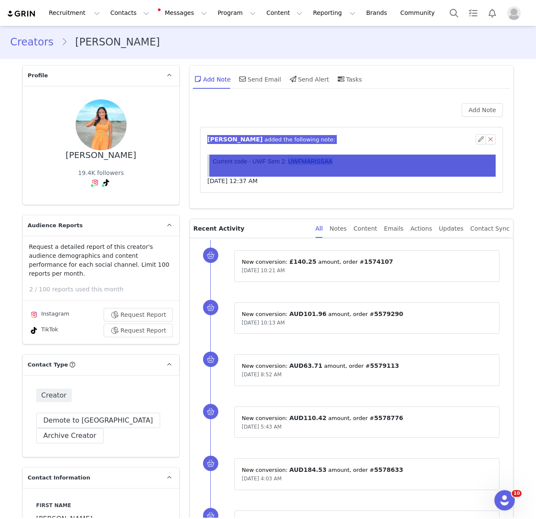
drag, startPoint x: 331, startPoint y: 162, endPoint x: 290, endPoint y: 161, distance: 41.2
click at [290, 161] on p "Current code - UWF Sem 2: UWFMARISSAA" at bounding box center [353, 161] width 280 height 7
copy p "UWFMARISSAA"
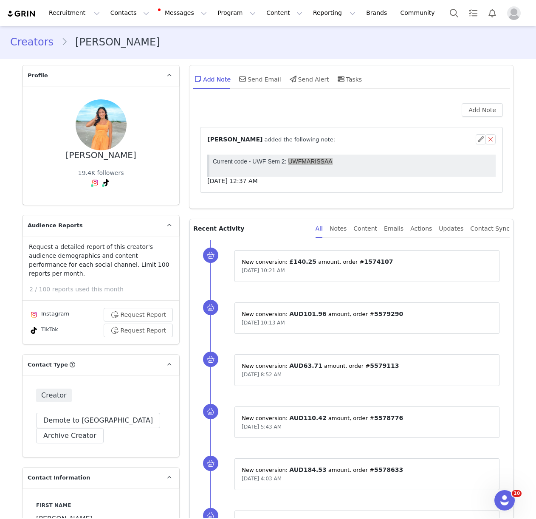
click at [348, 105] on div "Add Note" at bounding box center [351, 110] width 303 height 14
click at [252, 101] on div "Add Note ⁨ [PERSON_NAME] ⁩ added the following note: [DATE] 12:37 AM" at bounding box center [352, 154] width 324 height 110
drag, startPoint x: 213, startPoint y: 121, endPoint x: 200, endPoint y: 147, distance: 29.1
click at [210, 126] on div "Add Note ⁨ [PERSON_NAME] ⁩ added the following note: [DATE] 12:37 AM" at bounding box center [351, 150] width 303 height 95
click at [192, 165] on div "Add Note ⁨ Tash Kavanagh ⁩ added the following note: Jul 21, 2025, 12:37 AM" at bounding box center [352, 154] width 324 height 110
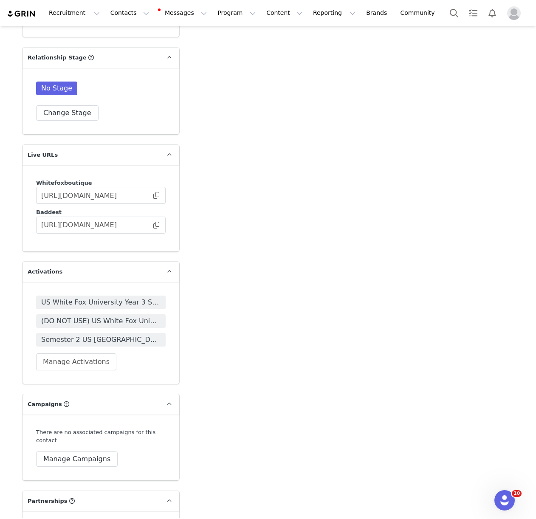
scroll to position [1546, 0]
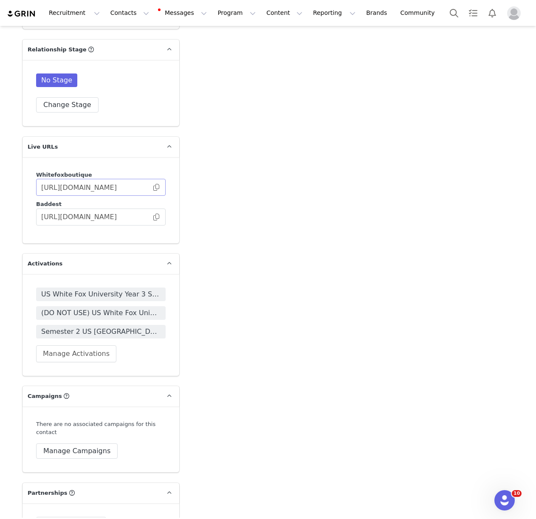
click at [157, 187] on span at bounding box center [156, 187] width 8 height 0
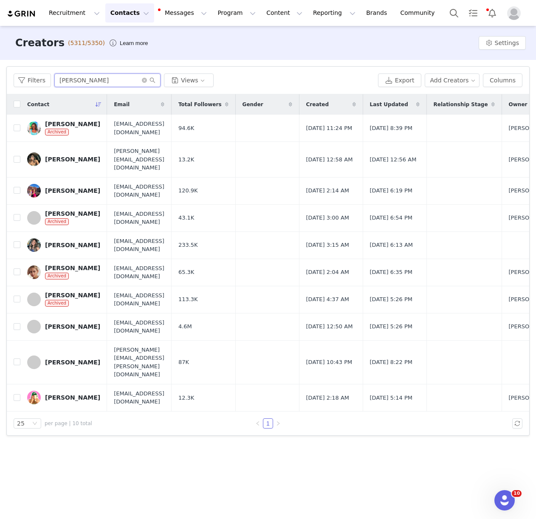
click at [99, 79] on input "[PERSON_NAME]" at bounding box center [107, 81] width 106 height 14
click at [212, 12] on button "Program Program" at bounding box center [236, 12] width 48 height 19
click at [213, 34] on p "Activations" at bounding box center [222, 37] width 33 height 9
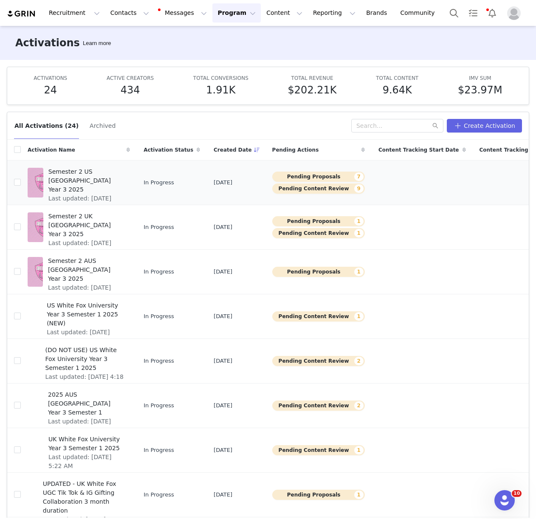
click at [81, 174] on span "Semester 2 US [GEOGRAPHIC_DATA] Year 3 2025" at bounding box center [86, 180] width 76 height 27
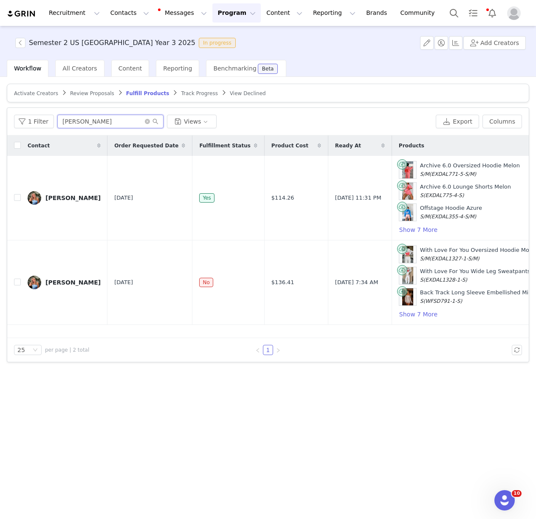
click at [93, 127] on input "[PERSON_NAME]" at bounding box center [110, 122] width 106 height 14
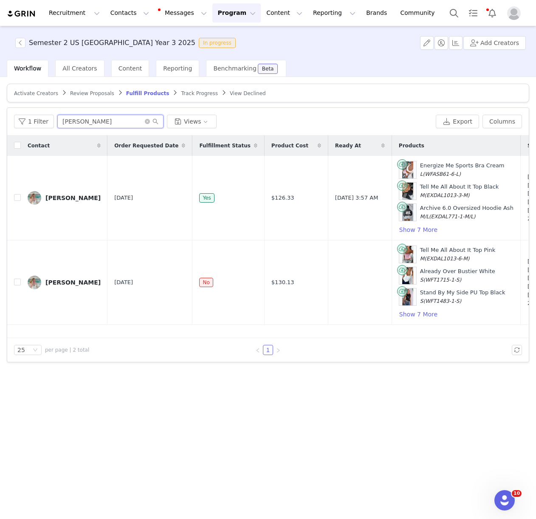
type input "[PERSON_NAME]"
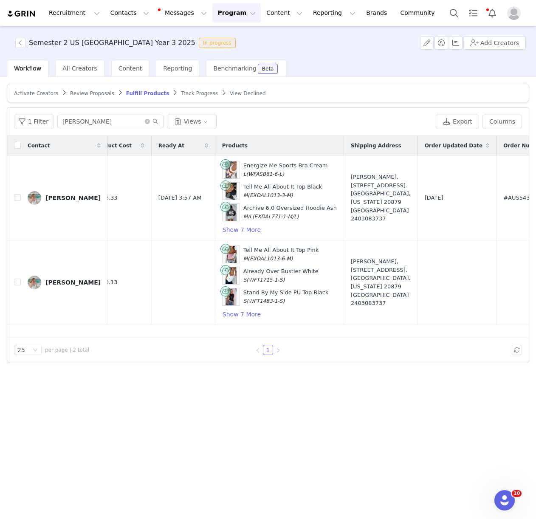
scroll to position [0, 191]
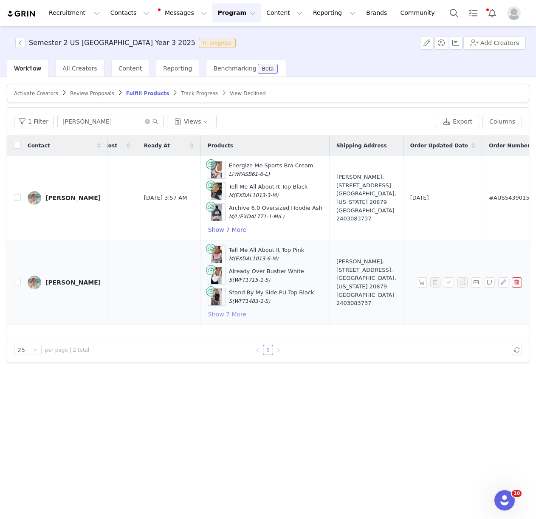
click at [211, 314] on button "Show 7 More" at bounding box center [227, 314] width 39 height 10
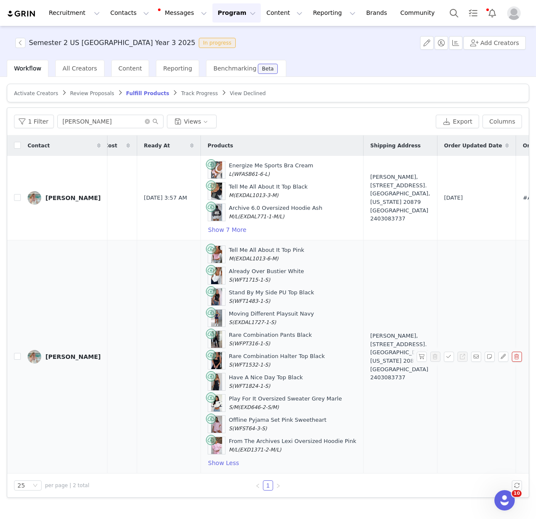
drag, startPoint x: 204, startPoint y: 250, endPoint x: 266, endPoint y: 446, distance: 205.2
click at [263, 449] on div "Tell Me All About It Top Pink M (EXDAL1013-6-M) Already Over Bustier White S (W…" at bounding box center [282, 357] width 149 height 223
copy div "Tell Me All About It Top Pink M (EXDAL1013-6-M) Already Over Bustier White S (W…"
drag, startPoint x: 337, startPoint y: 339, endPoint x: 379, endPoint y: 371, distance: 53.3
click at [379, 371] on td "[PERSON_NAME], [STREET_ADDRESS]. [GEOGRAPHIC_DATA][US_STATE] 2403083737" at bounding box center [400, 356] width 74 height 233
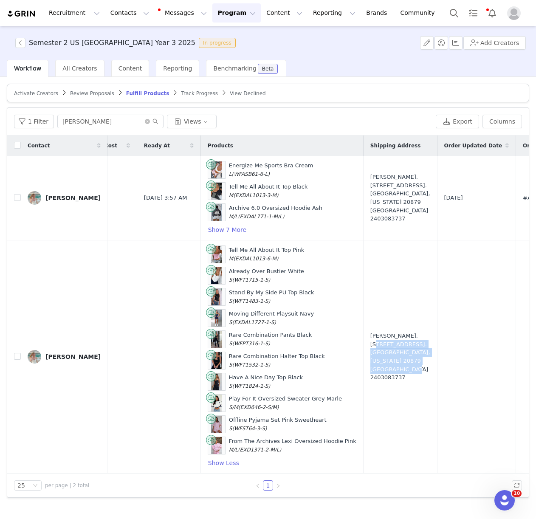
copy div "[STREET_ADDRESS]. [GEOGRAPHIC_DATA], [US_STATE] 20879 [GEOGRAPHIC_DATA]"
click at [437, 405] on td at bounding box center [476, 356] width 79 height 233
click at [422, 359] on button "button" at bounding box center [422, 357] width 10 height 10
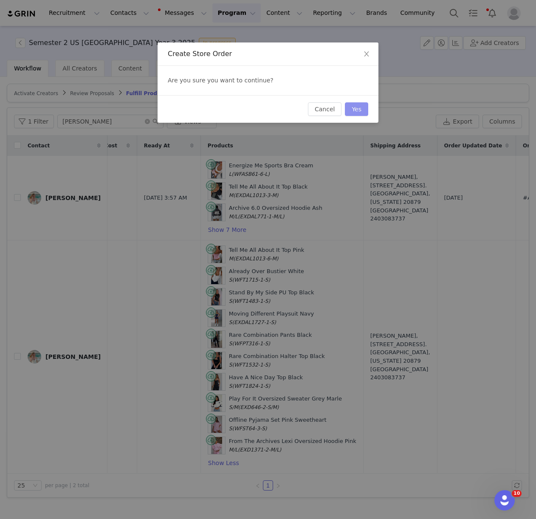
click at [354, 105] on button "Yes" at bounding box center [356, 109] width 23 height 14
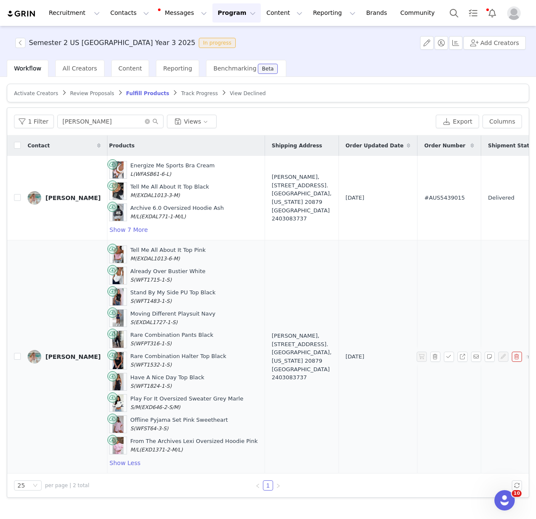
scroll to position [0, 310]
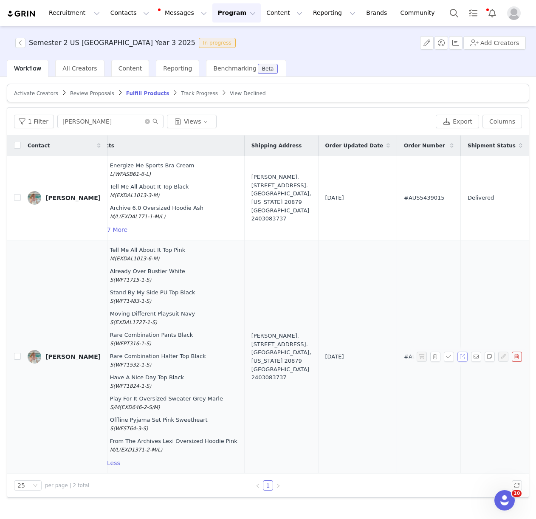
click at [463, 359] on button "button" at bounding box center [463, 357] width 10 height 10
